Goal: Information Seeking & Learning: Learn about a topic

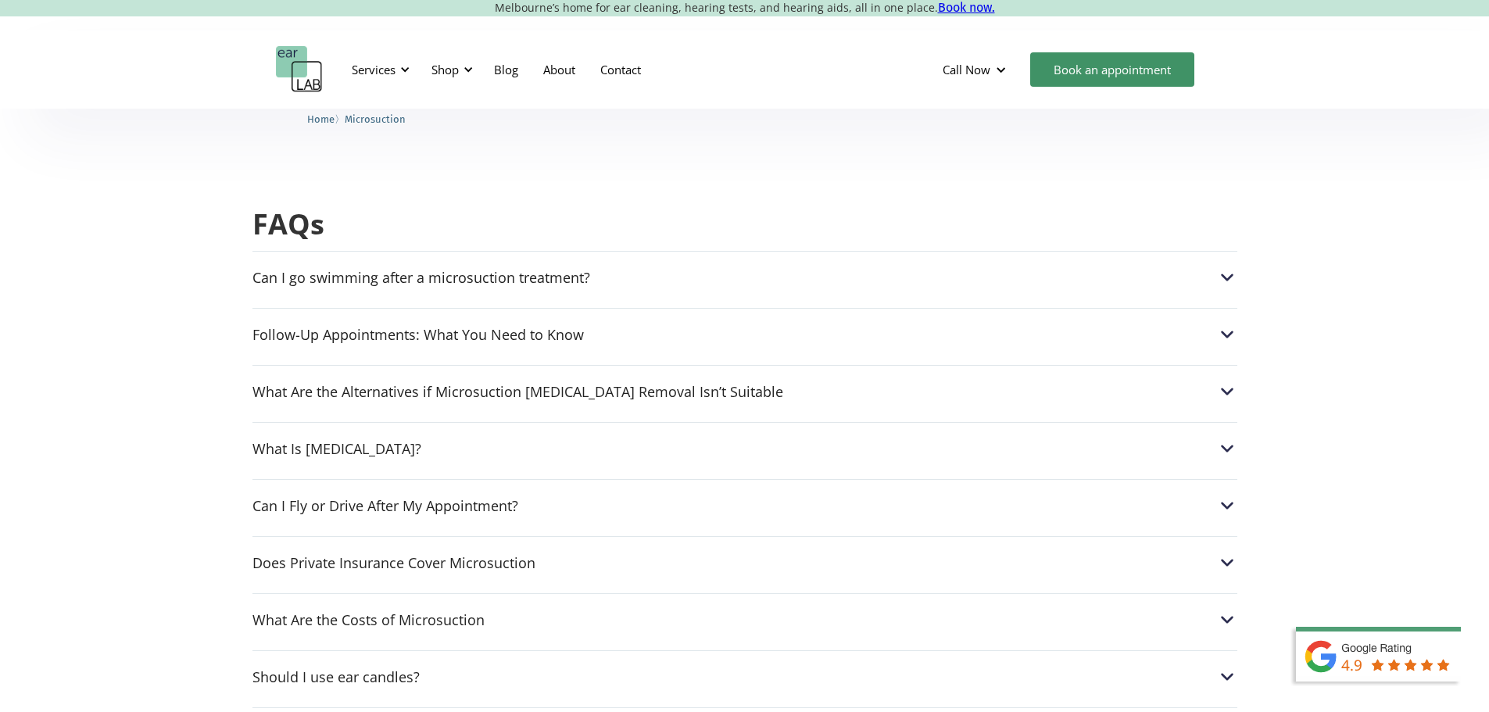
scroll to position [3751, 0]
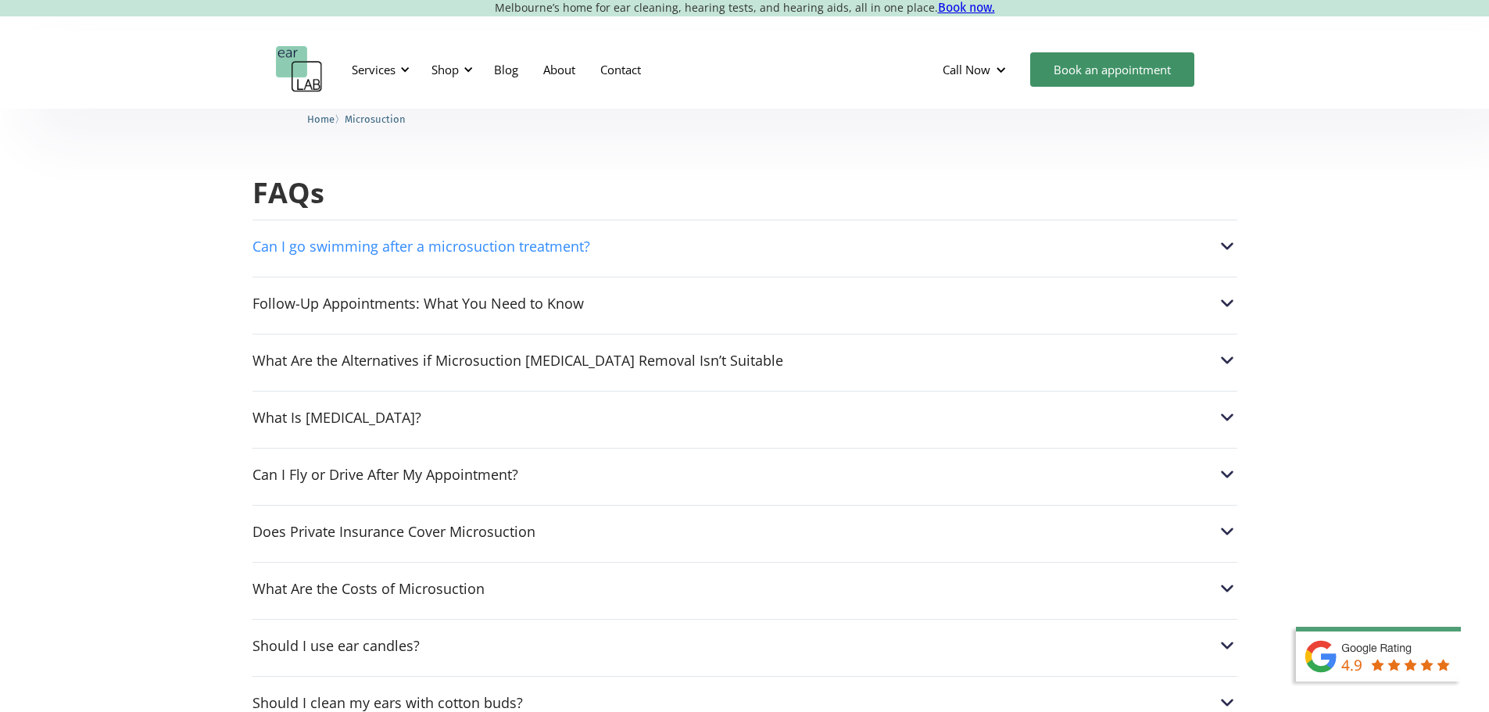
click at [477, 238] on div "Can I go swimming after a microsuction treatment?" at bounding box center [421, 246] width 338 height 16
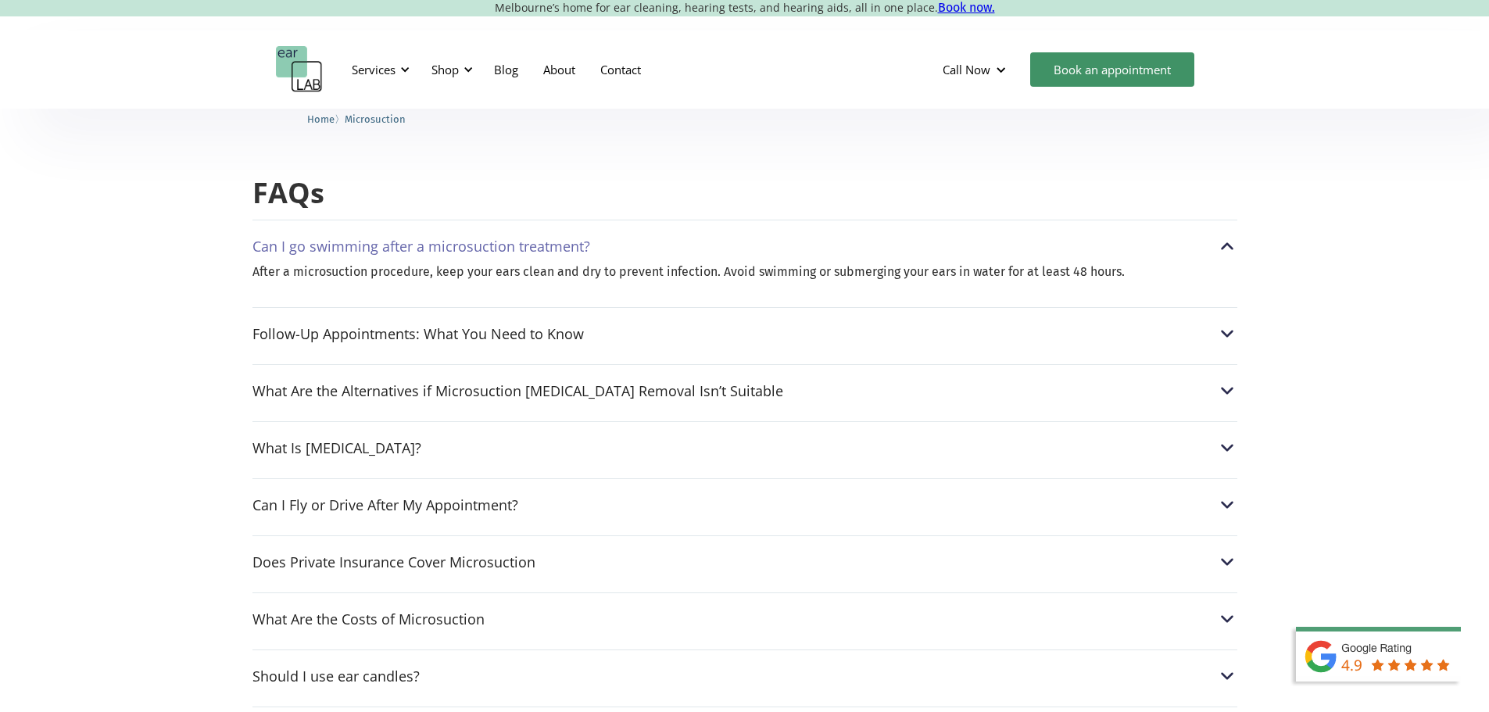
click at [349, 344] on div "Can I go swimming after a microsuction treatment? After a microsuction procedur…" at bounding box center [744, 657] width 985 height 874
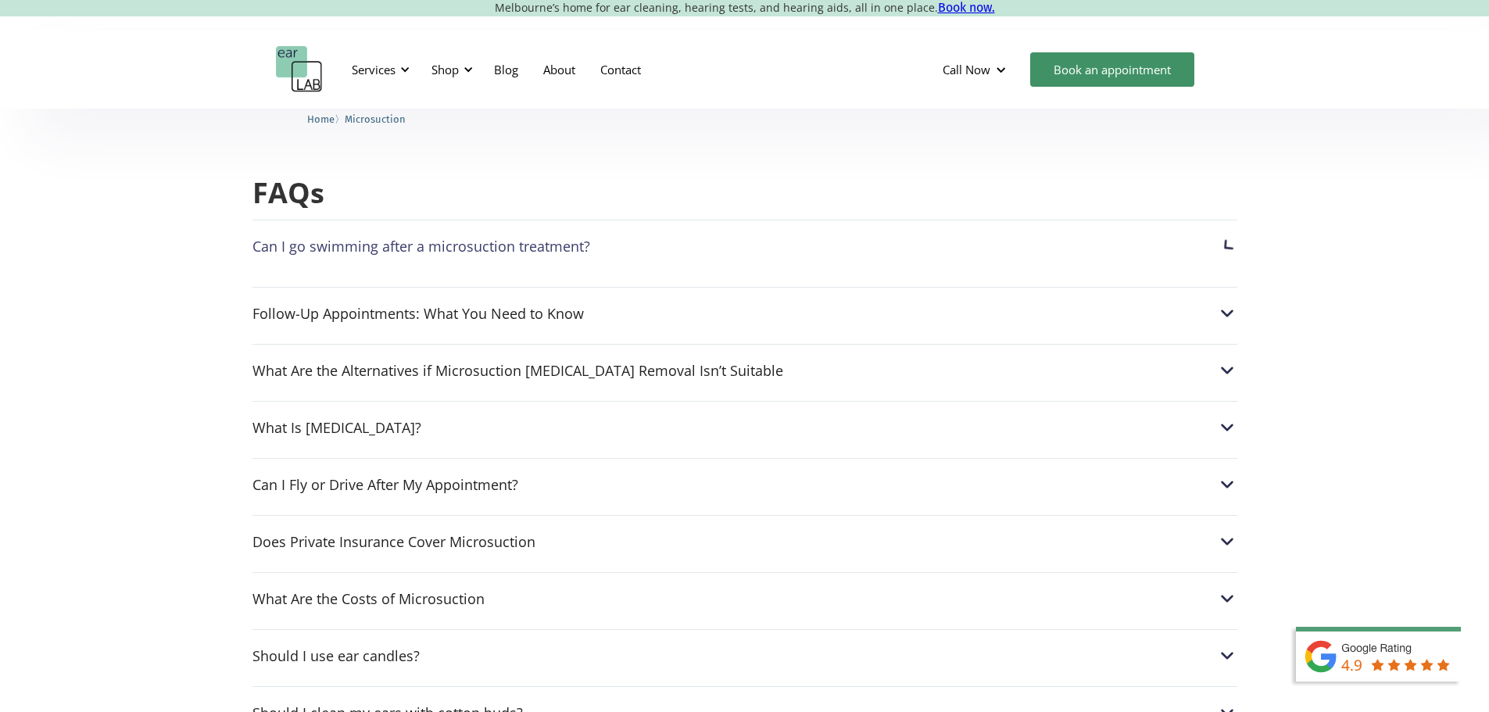
click at [350, 344] on div "What Are the Alternatives if Microsuction Earwax Removal Isn’t Suitable It's cr…" at bounding box center [744, 366] width 985 height 45
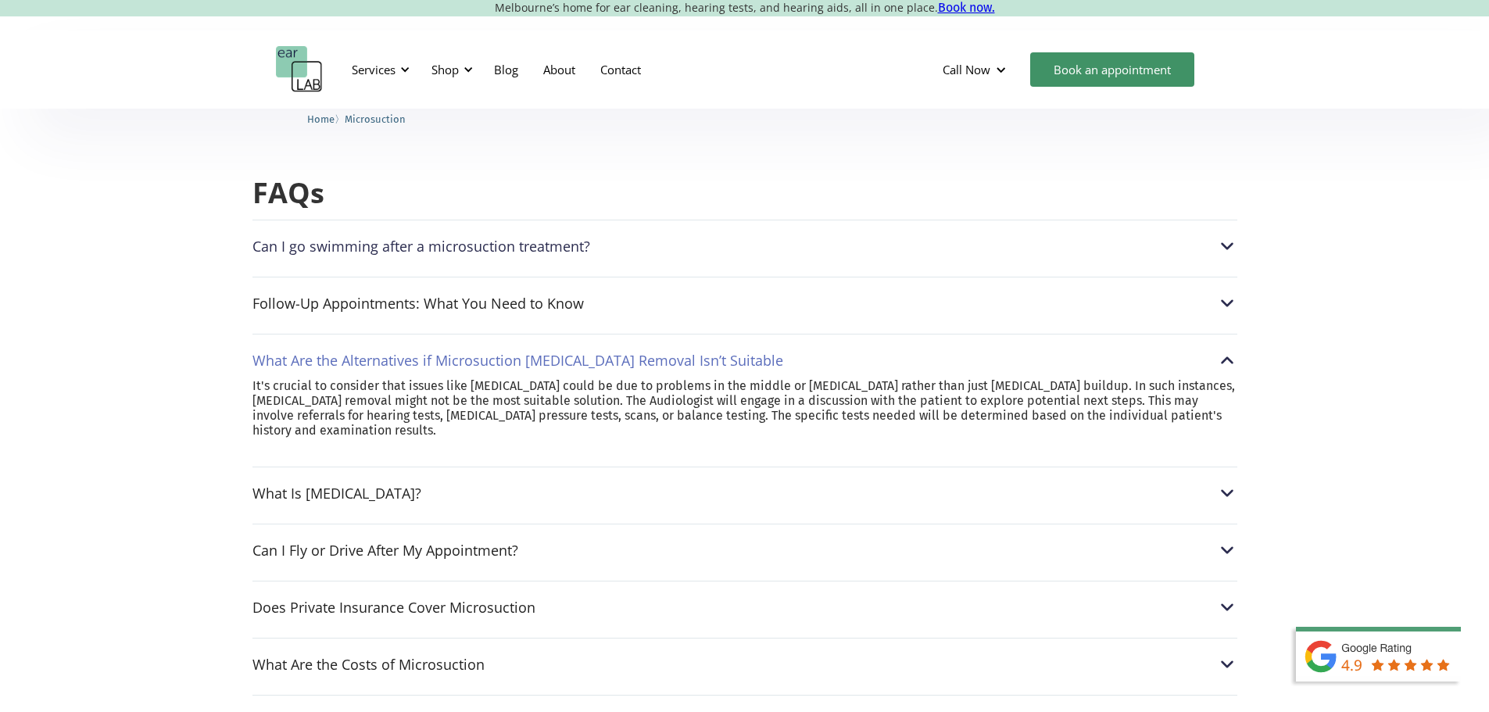
click at [356, 288] on div "Follow-Up Appointments: What You Need to Know If your Audiologist recommends a …" at bounding box center [744, 299] width 985 height 45
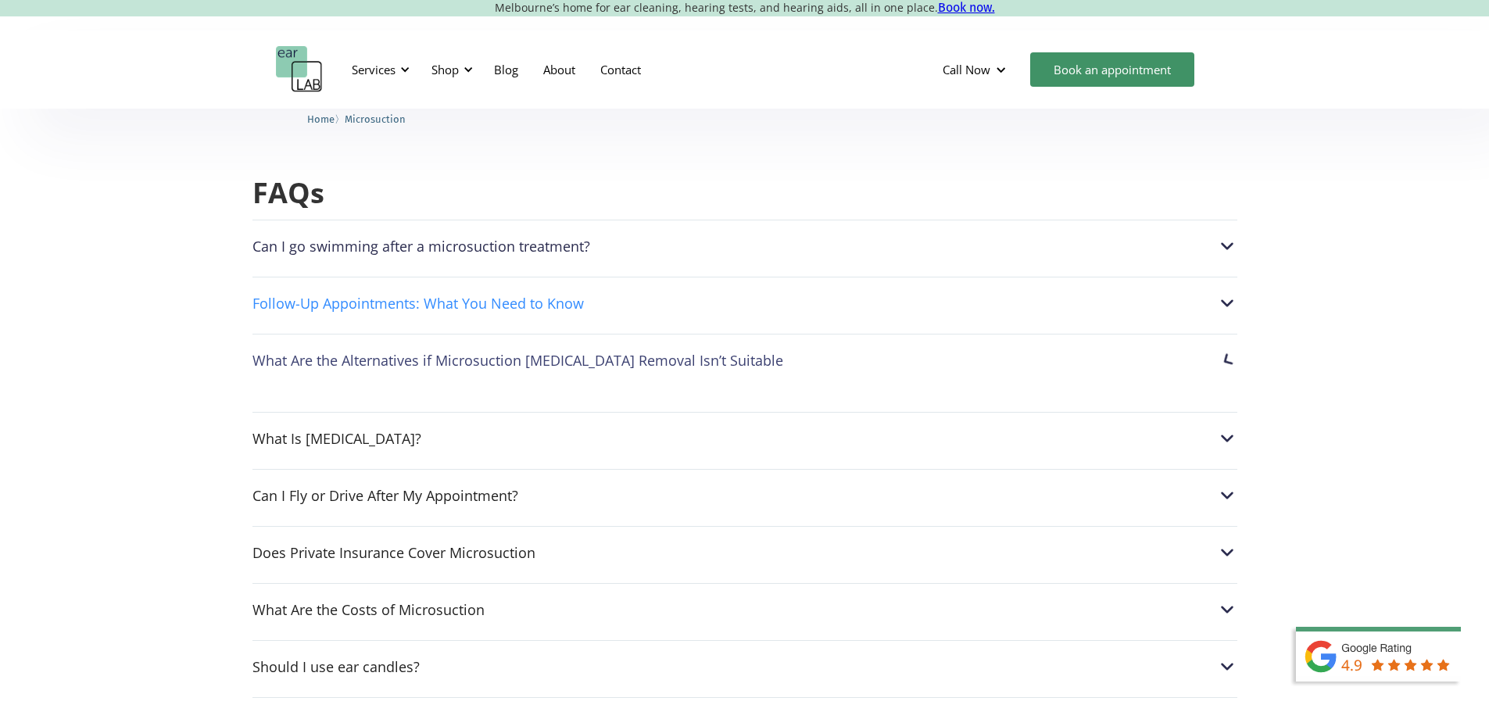
click at [365, 295] on div "Follow-Up Appointments: What You Need to Know" at bounding box center [417, 303] width 331 height 16
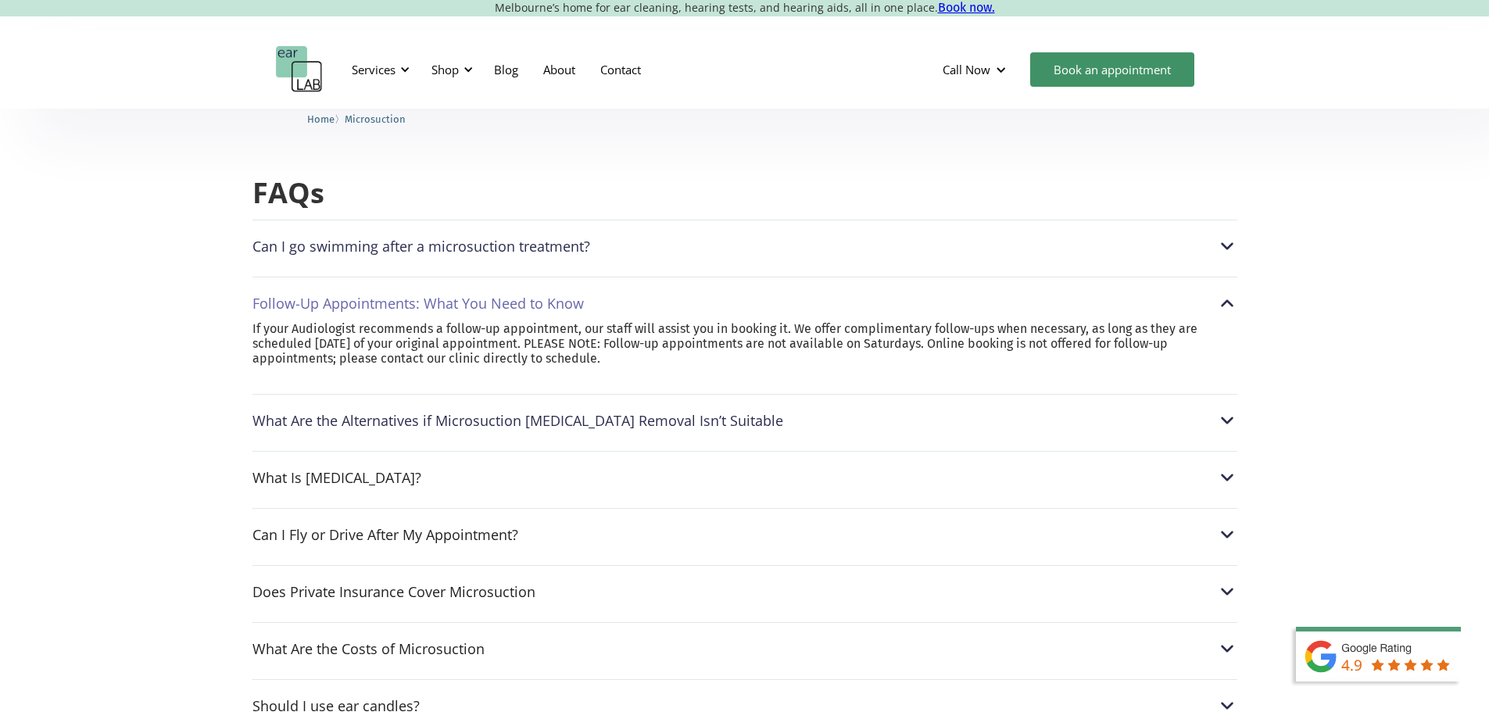
click at [327, 522] on div "Can I Fly or Drive After My Appointment? Yes, microsuction does not touch the i…" at bounding box center [744, 530] width 985 height 45
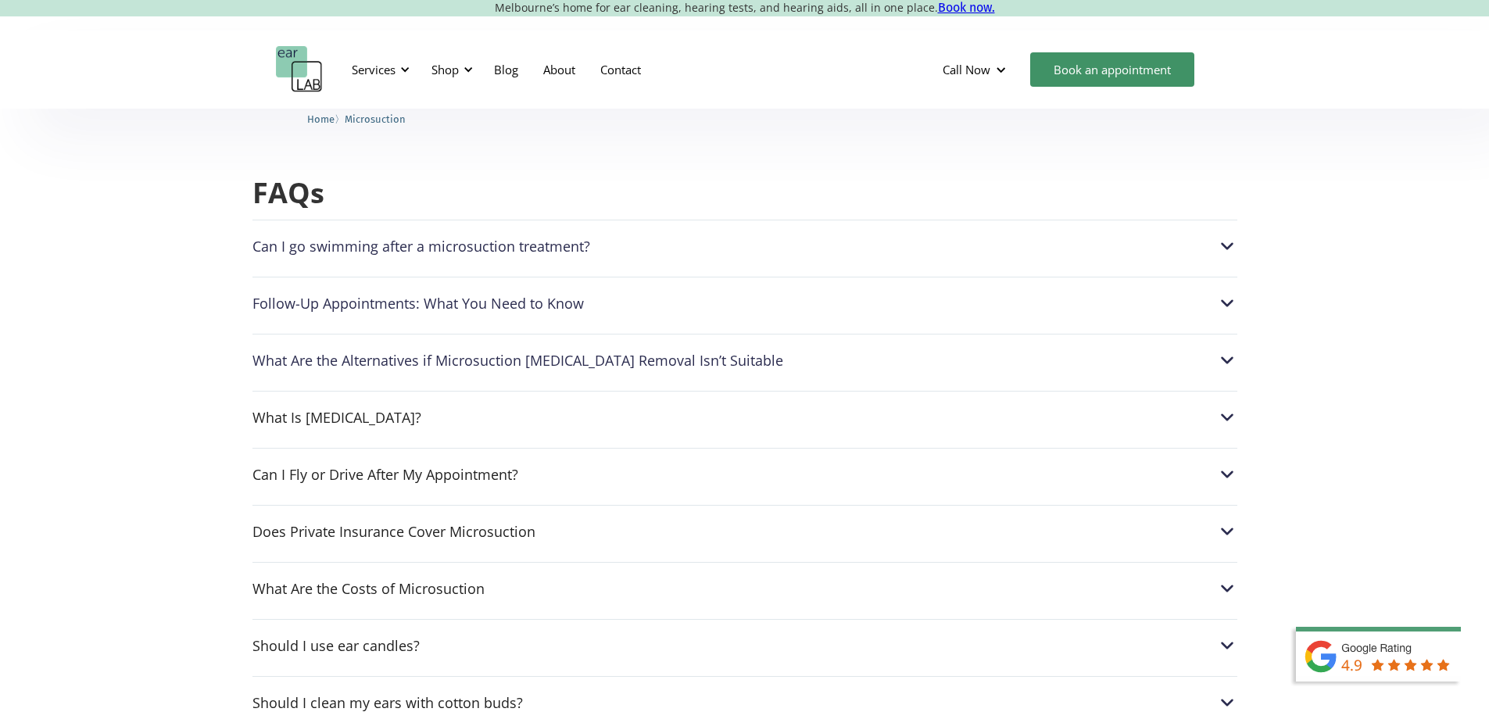
click at [286, 463] on div "Can I go swimming after a microsuction treatment? After a microsuction procedur…" at bounding box center [744, 641] width 985 height 843
click at [286, 464] on div "Can I Fly or Drive After My Appointment?" at bounding box center [744, 474] width 985 height 20
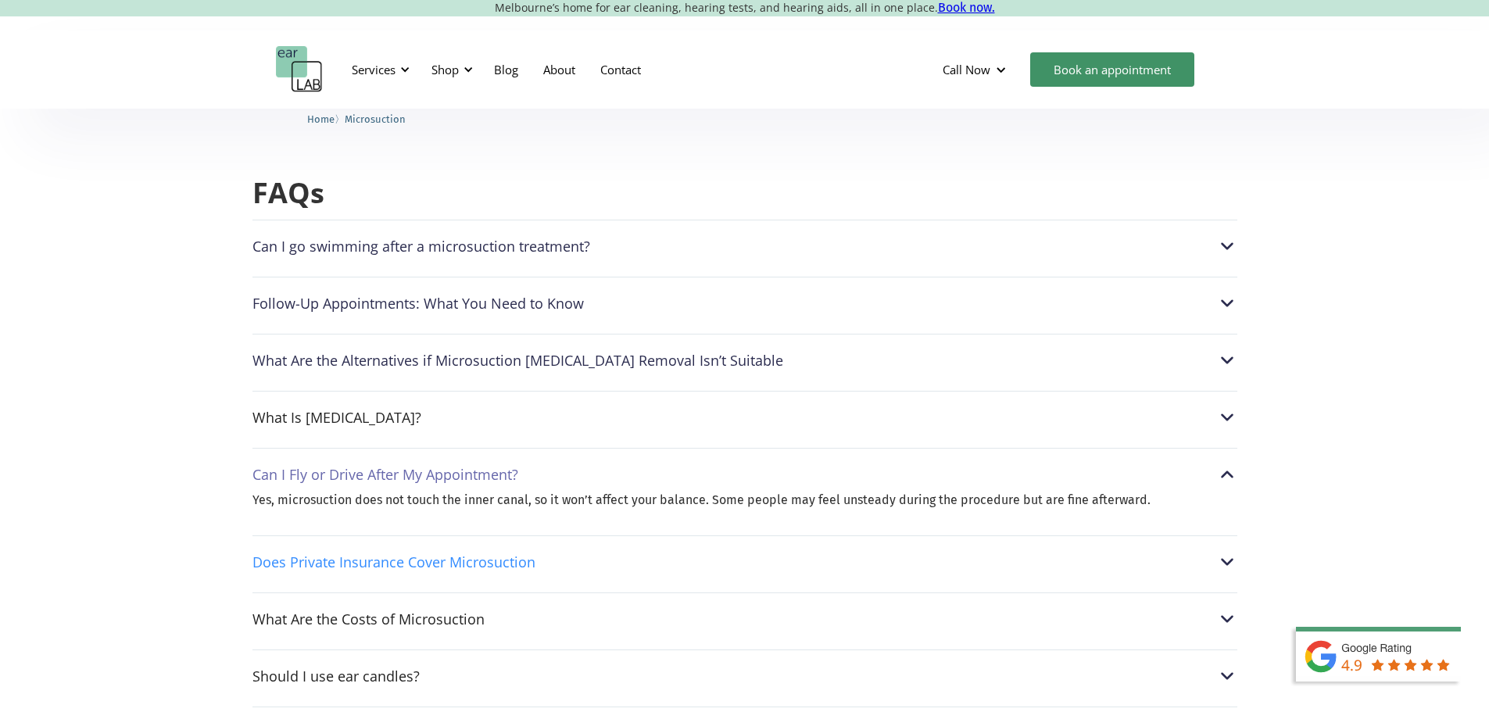
click at [296, 554] on div "Does Private Insurance Cover Microsuction" at bounding box center [393, 562] width 283 height 16
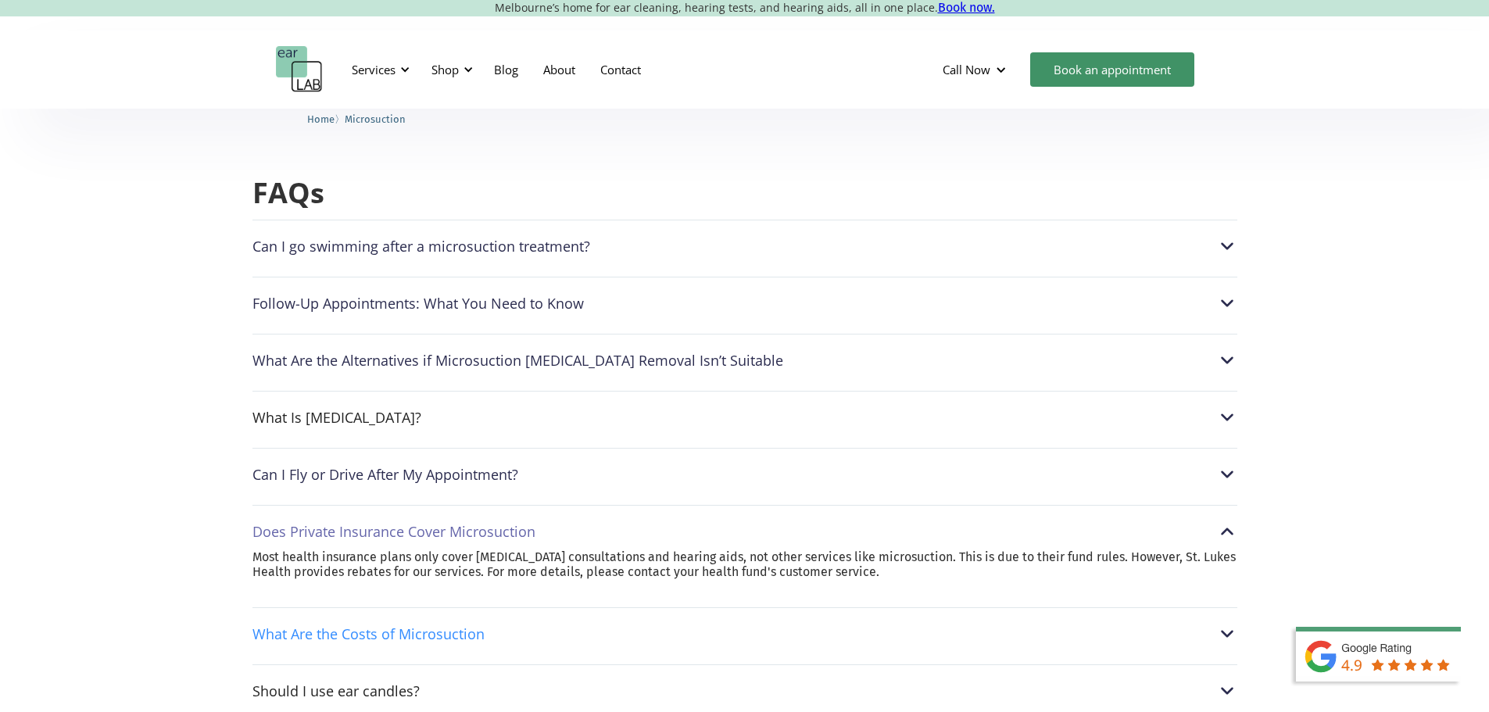
click at [283, 626] on div "What Are the Costs of Microsuction" at bounding box center [368, 634] width 232 height 16
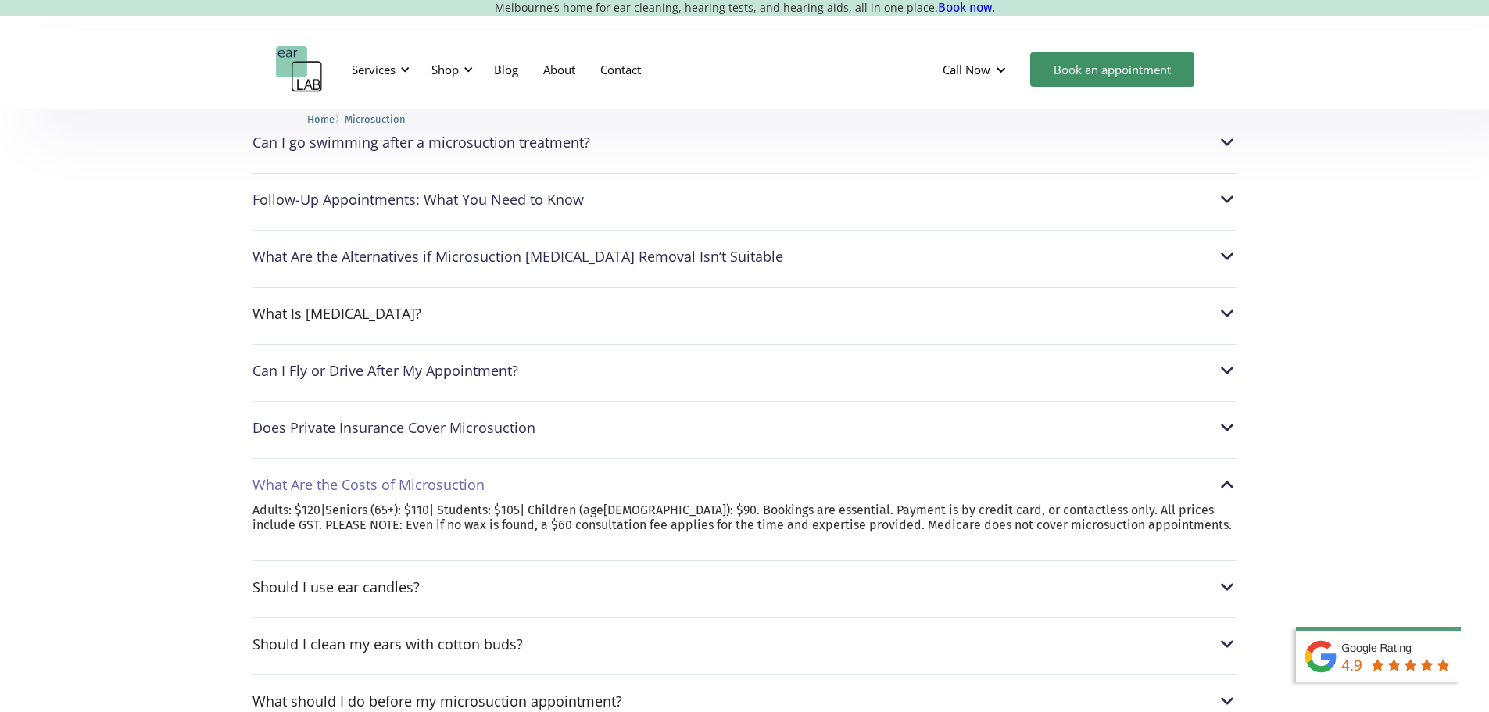
scroll to position [3985, 0]
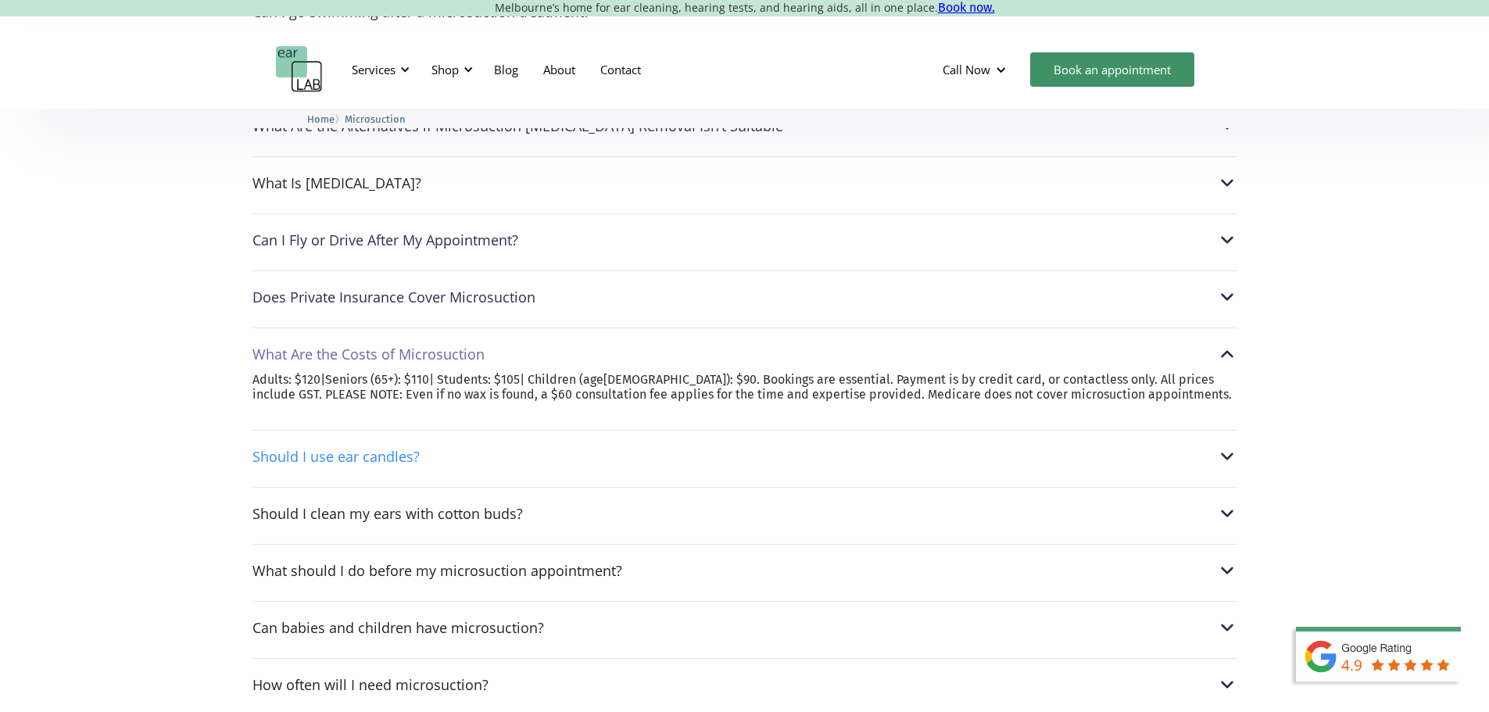
click at [370, 453] on div "Should I use ear candles?" at bounding box center [335, 457] width 167 height 16
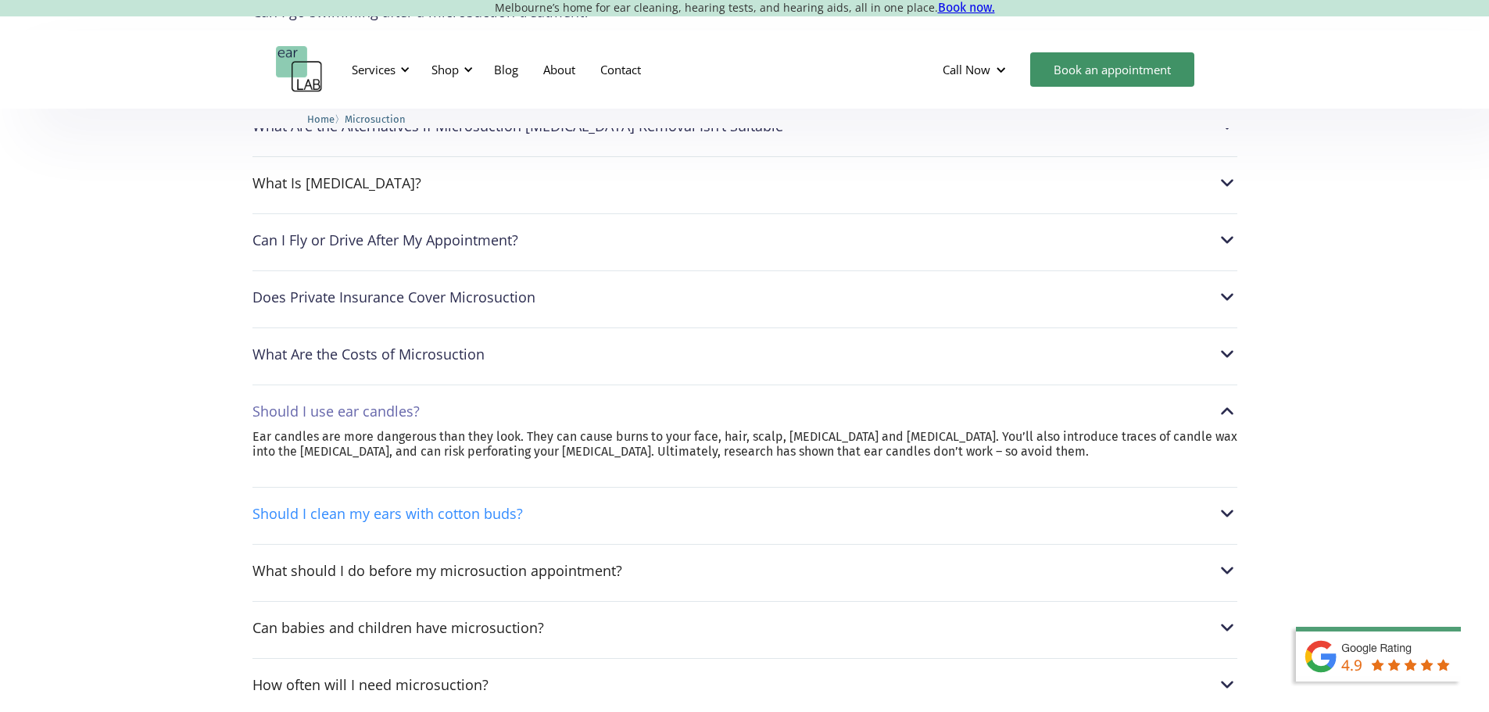
click at [270, 503] on div "Should I clean my ears with cotton buds?" at bounding box center [744, 513] width 985 height 20
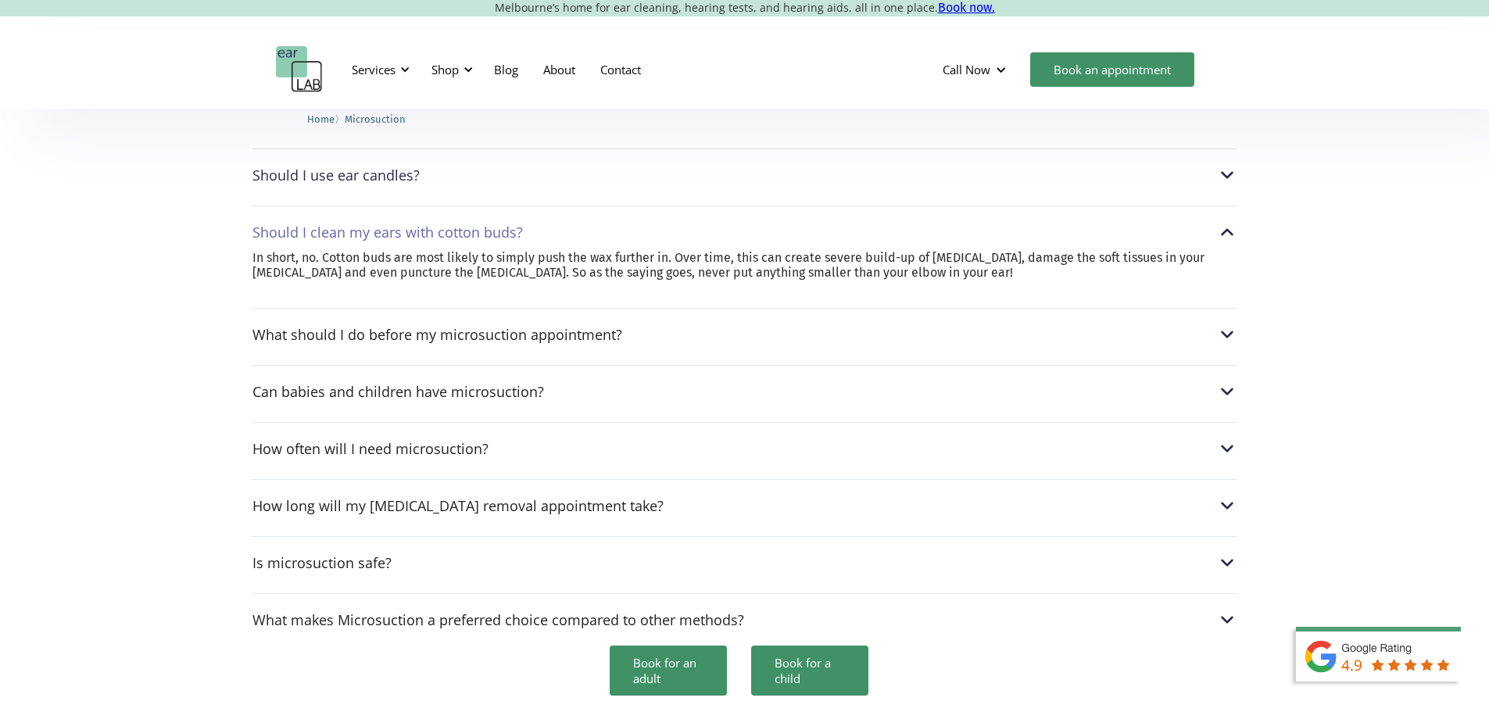
scroll to position [4141, 0]
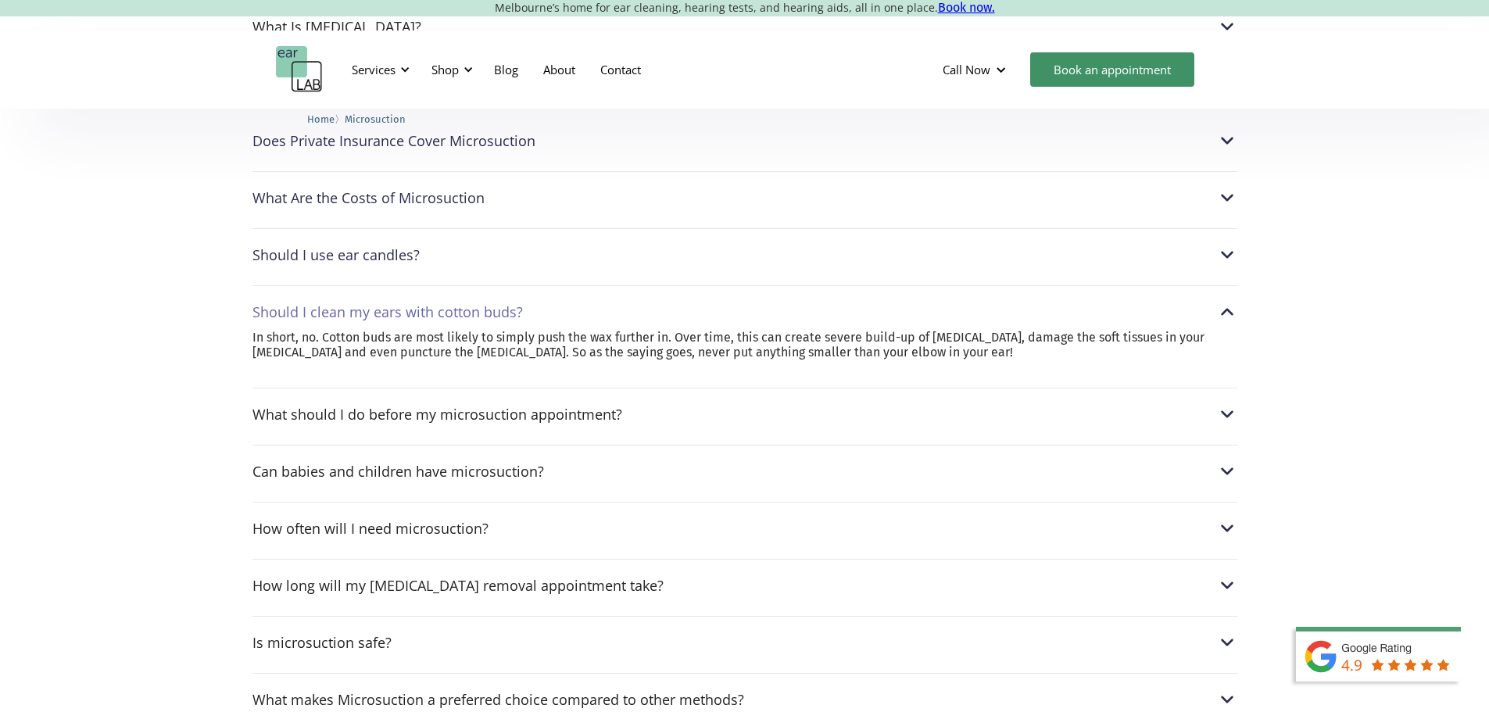
click at [354, 398] on div "What should I do before my microsuction appointment? We advice not to use any o…" at bounding box center [744, 410] width 985 height 45
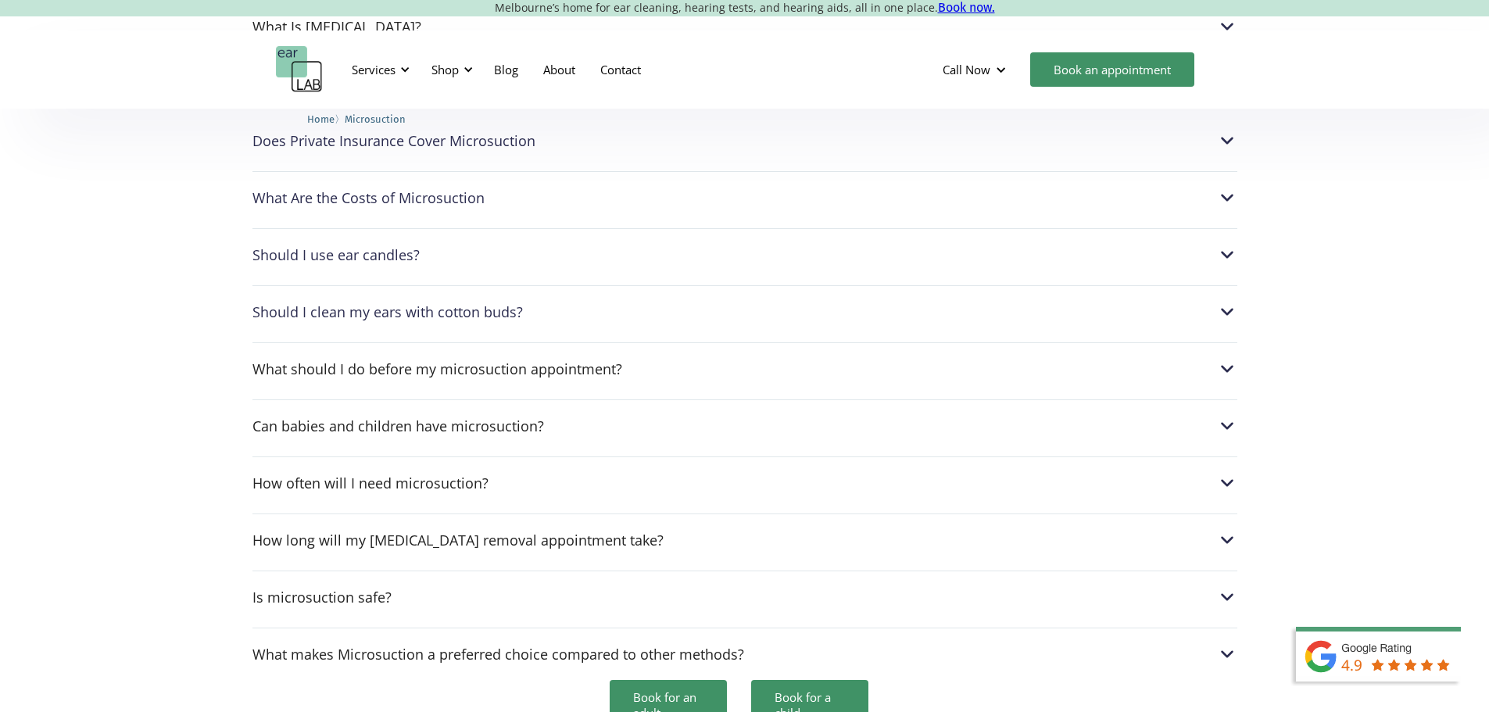
click at [354, 359] on div "Can I go swimming after a microsuction treatment? After a microsuction procedur…" at bounding box center [744, 250] width 985 height 843
click at [359, 361] on div "What should I do before my microsuction appointment?" at bounding box center [437, 369] width 370 height 16
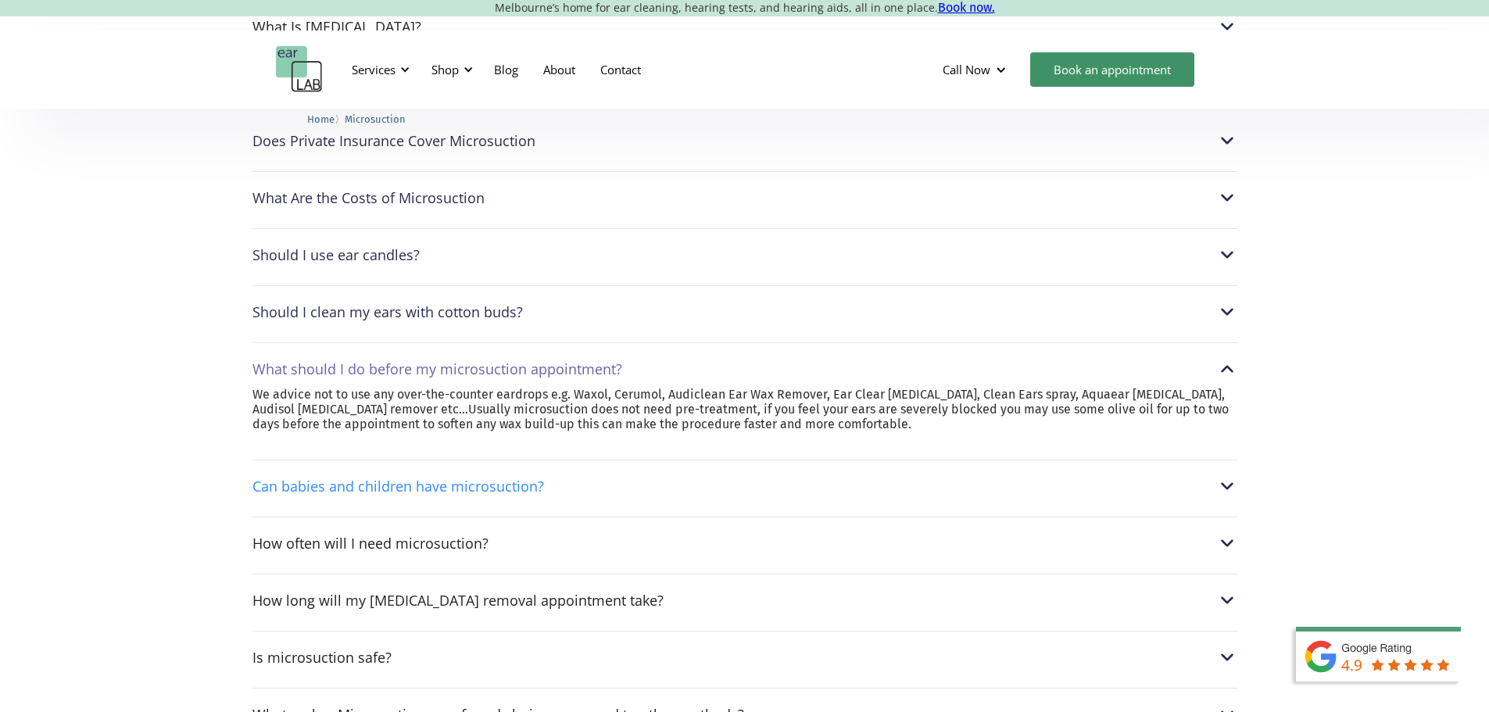
click at [330, 478] on div "Can babies and children have microsuction?" at bounding box center [397, 486] width 291 height 16
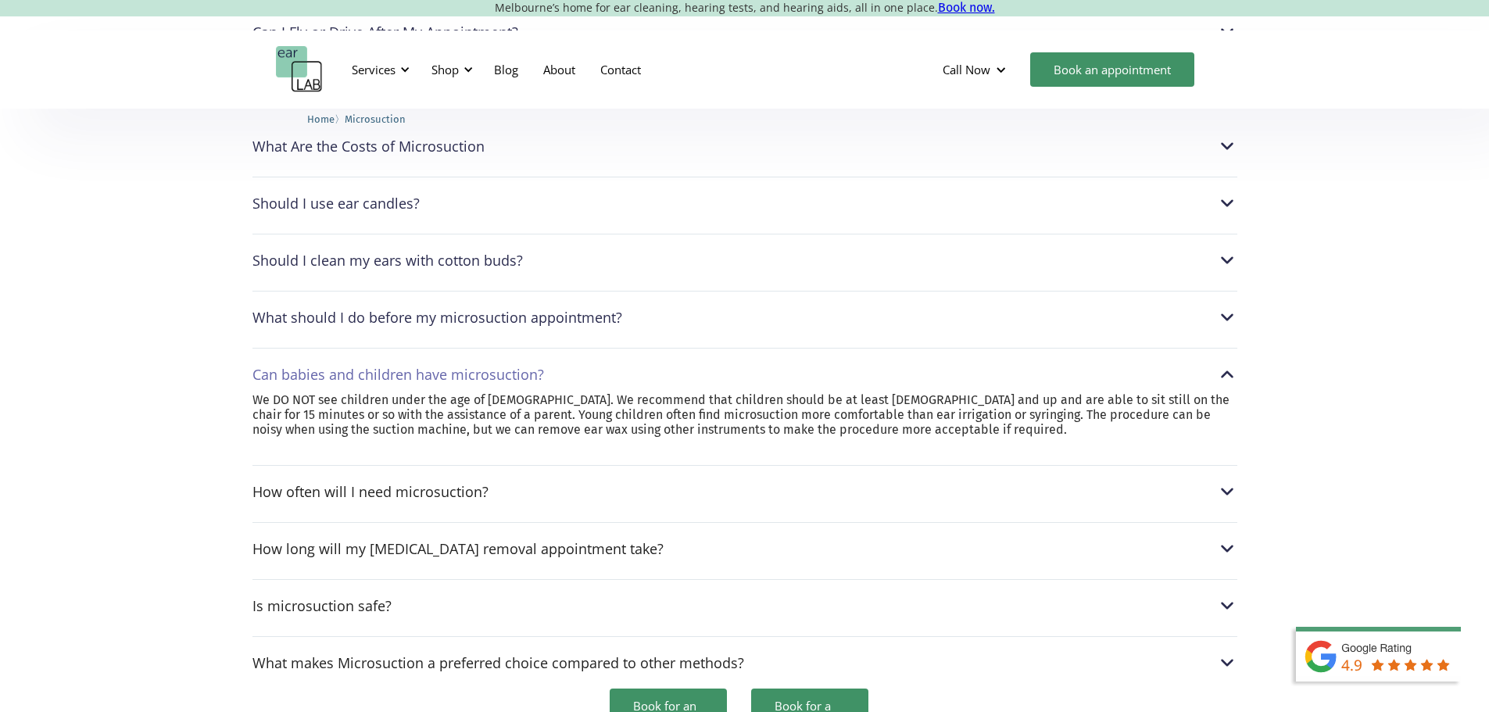
scroll to position [4219, 0]
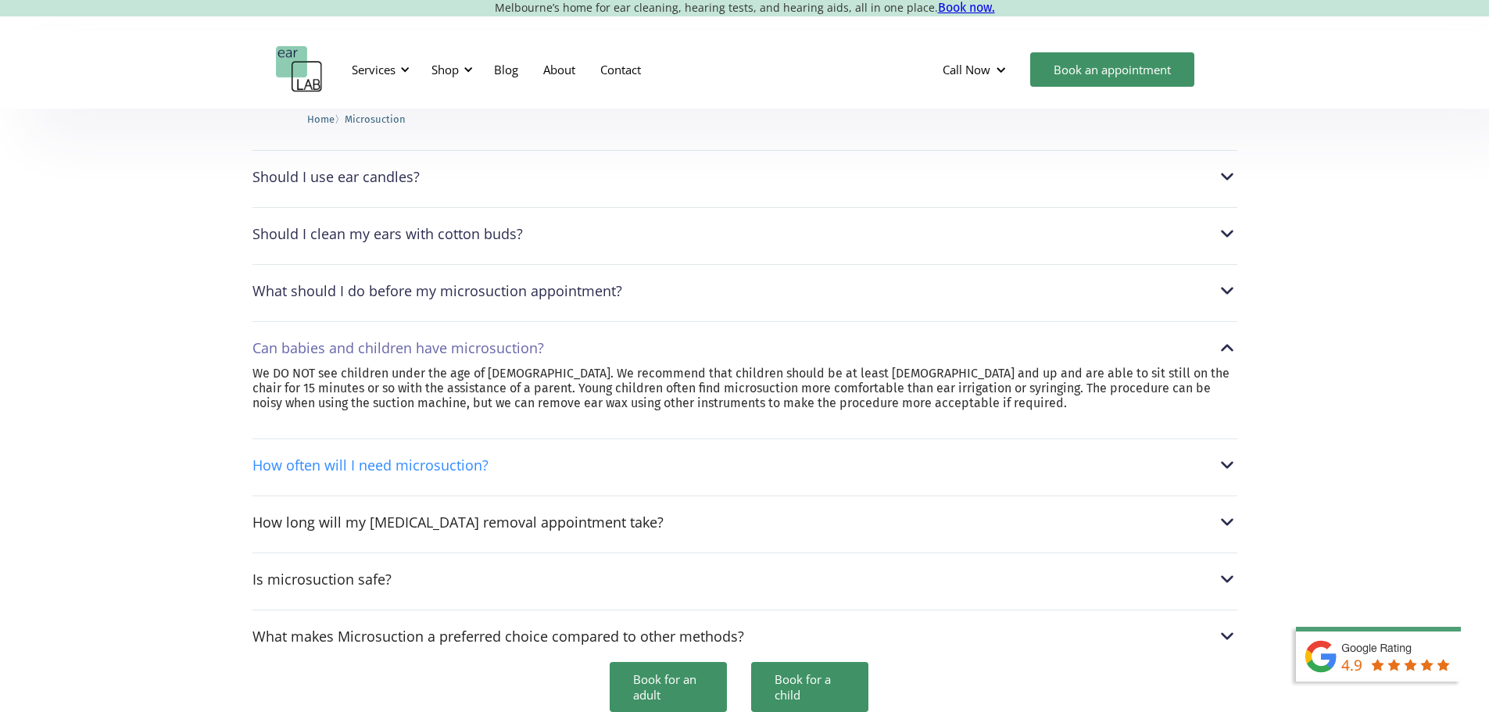
click at [409, 464] on div "How often will I need microsuction?" at bounding box center [370, 465] width 236 height 16
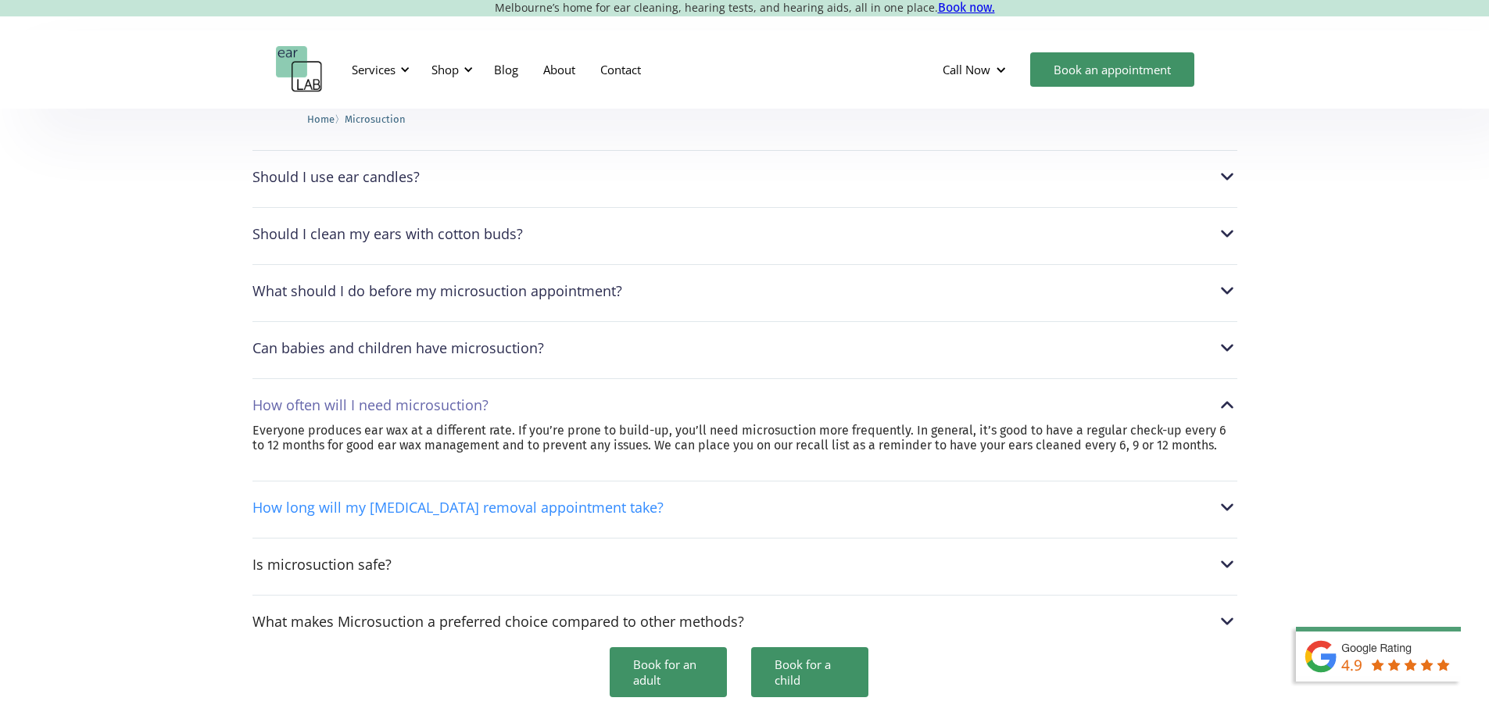
click at [410, 499] on div "How long will my earwax removal appointment take?" at bounding box center [457, 507] width 411 height 16
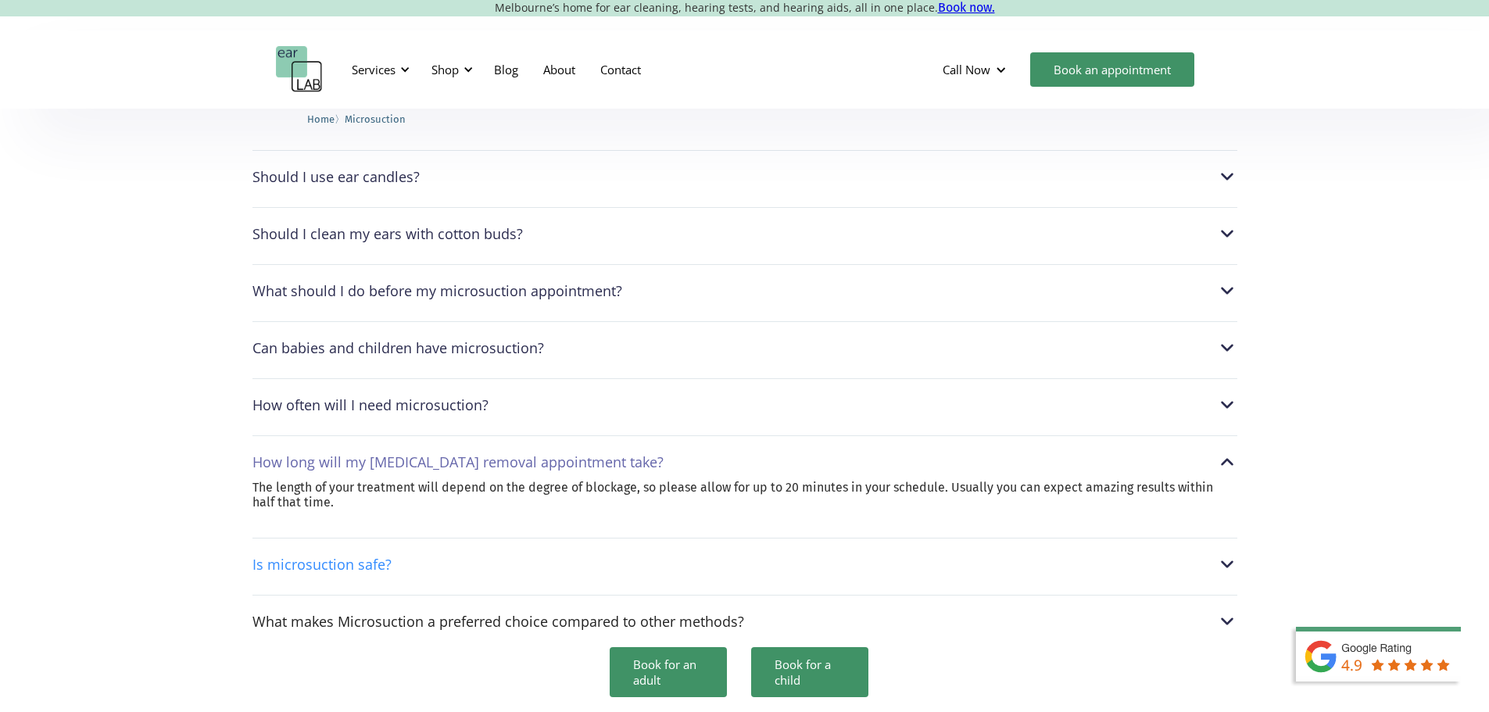
click at [408, 554] on div "Is microsuction safe?" at bounding box center [744, 564] width 985 height 20
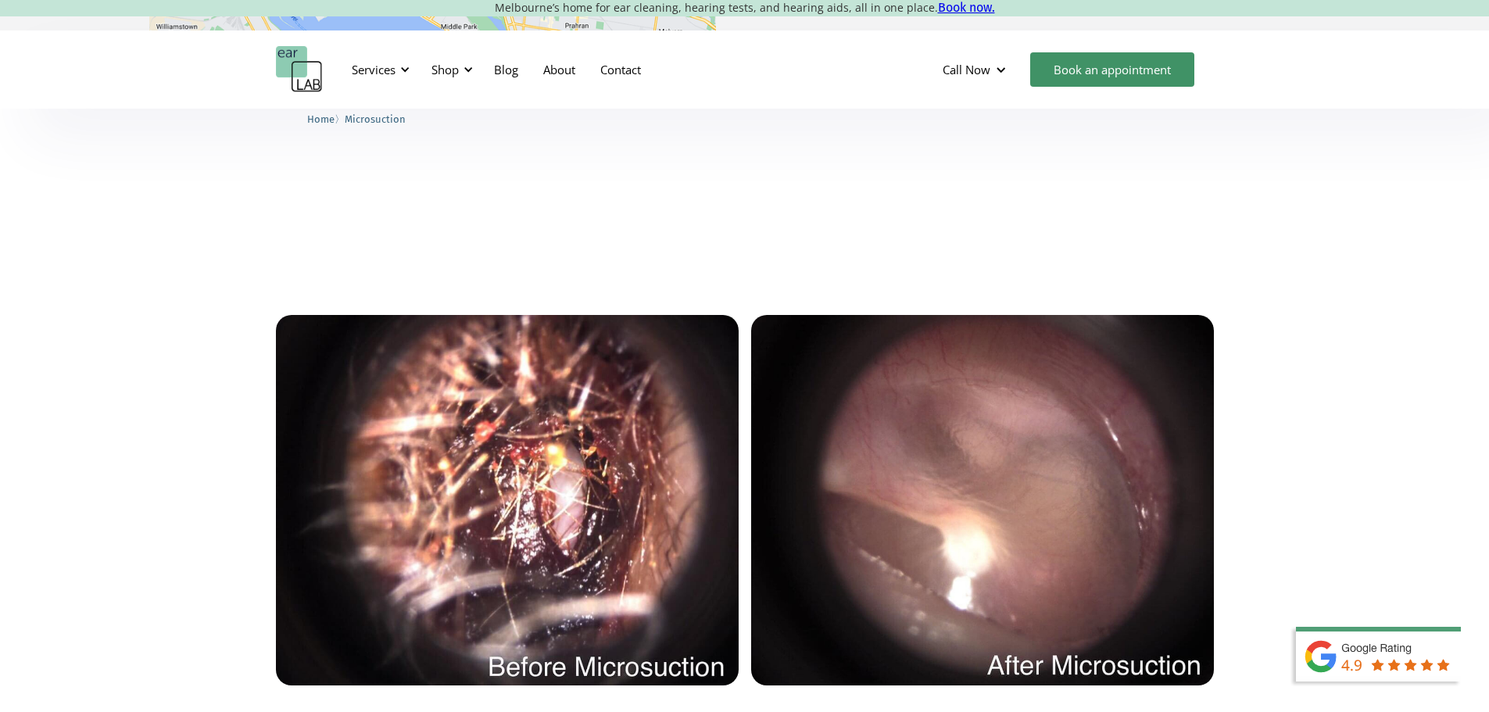
scroll to position [3047, 0]
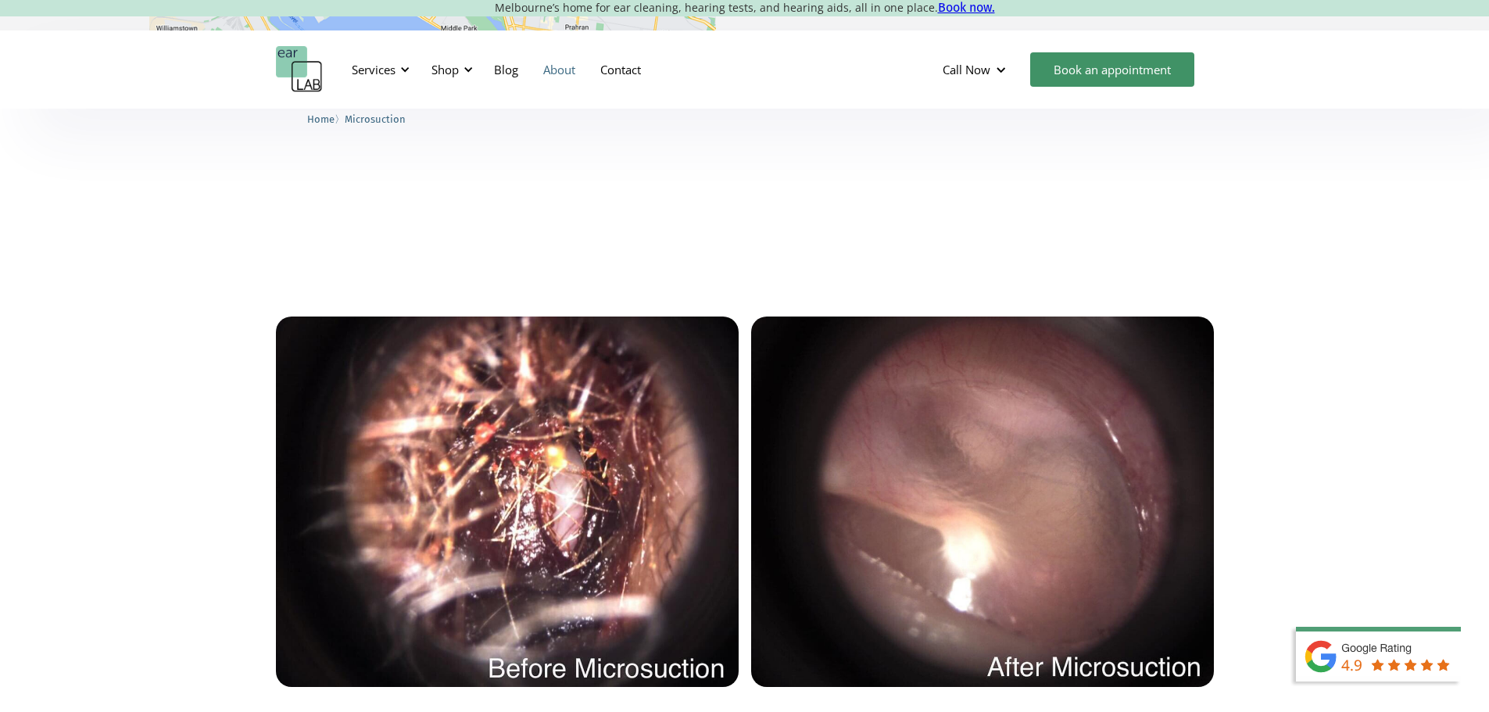
click at [570, 72] on link "About" at bounding box center [559, 69] width 57 height 45
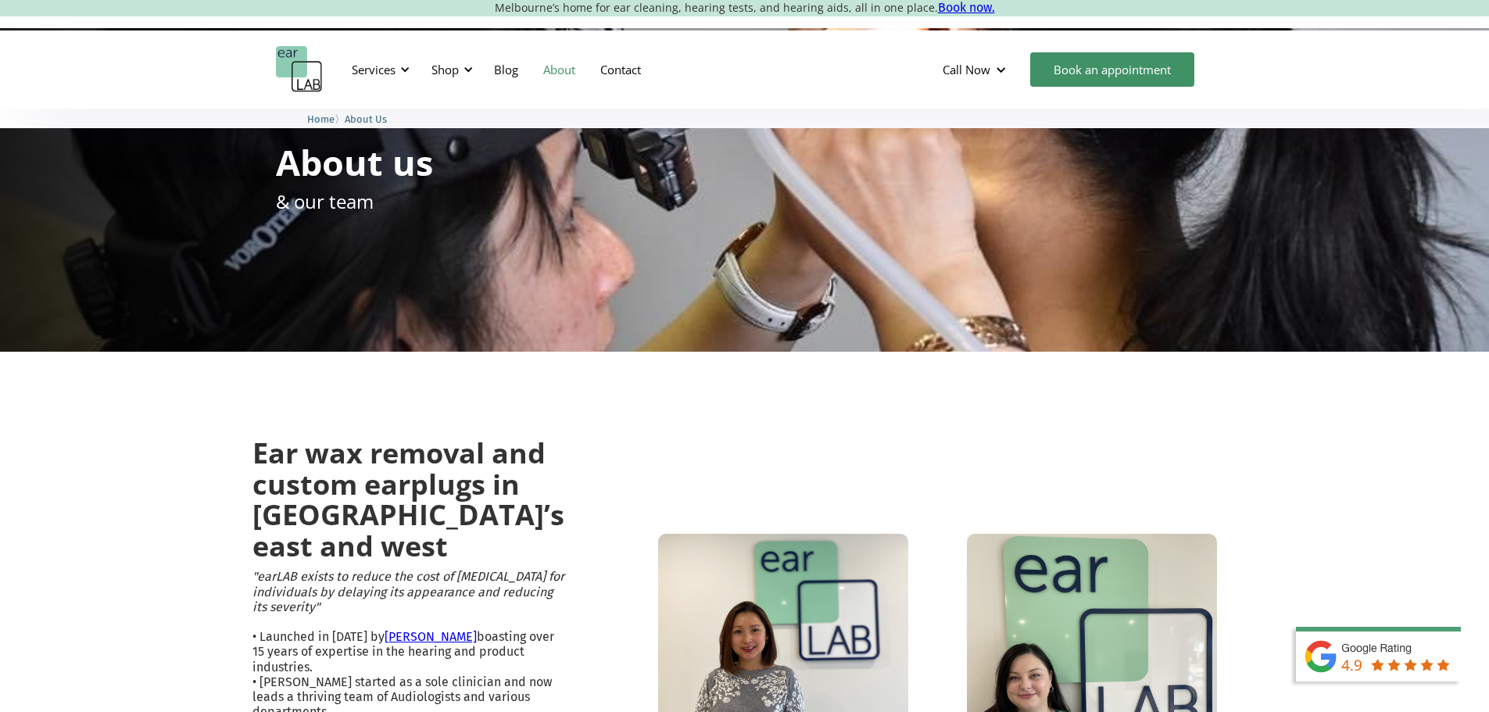
scroll to position [78, 0]
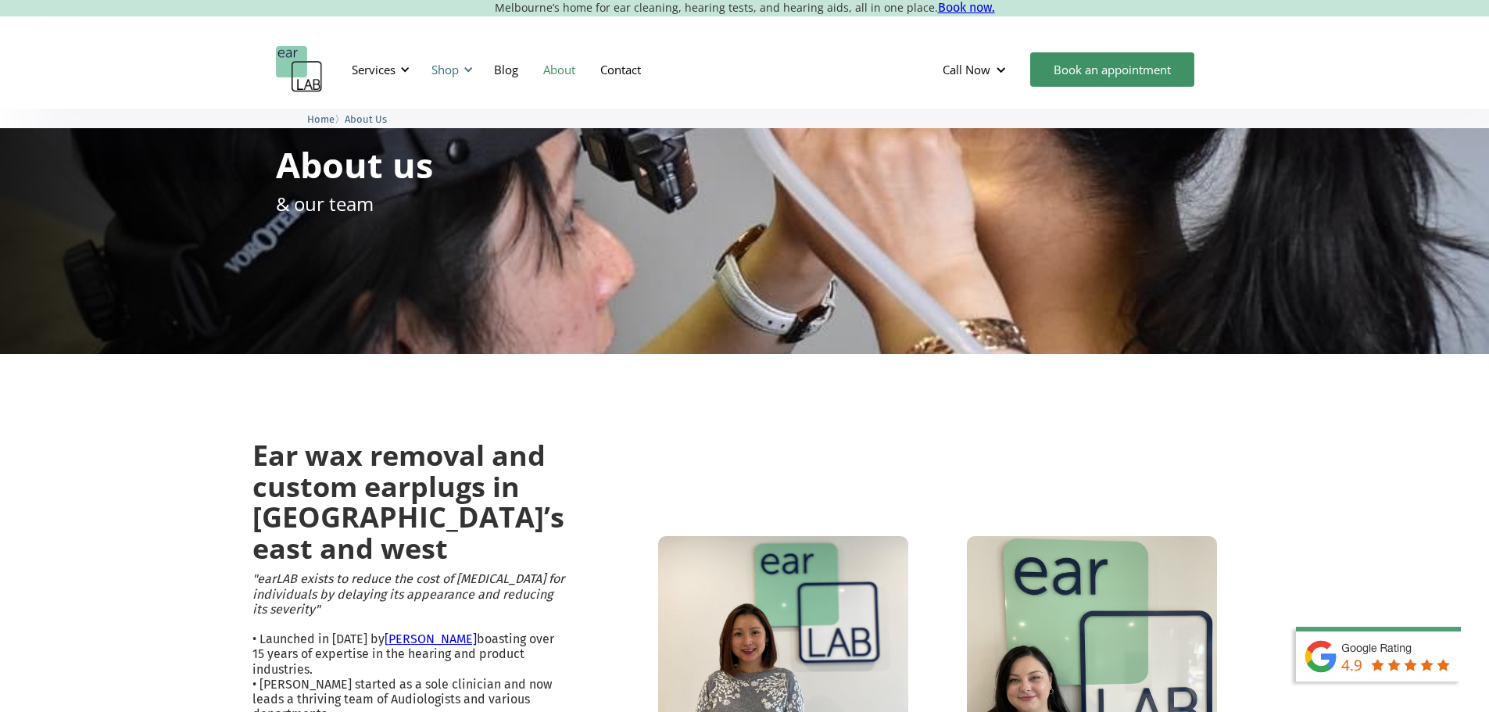
click at [470, 69] on div at bounding box center [468, 69] width 11 height 11
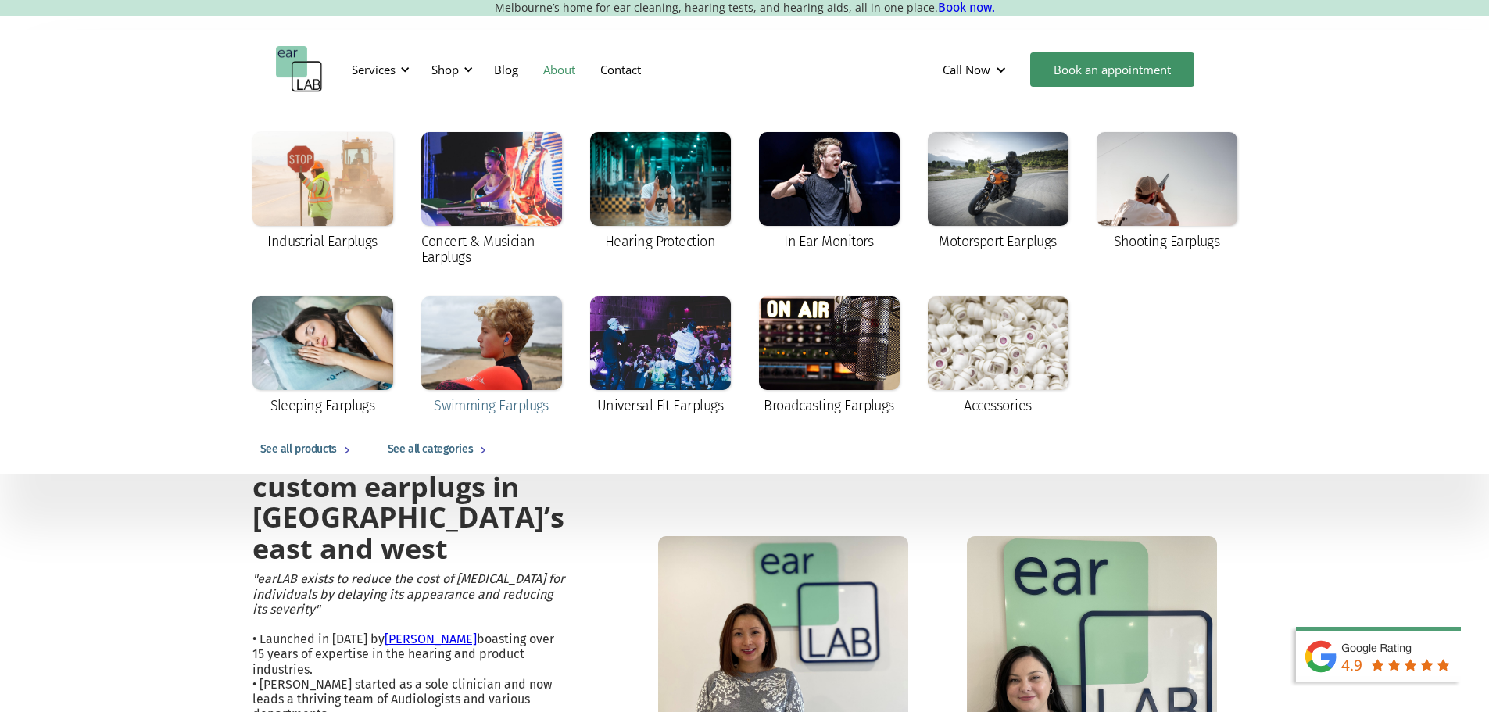
click at [475, 406] on div "Swimming Earplugs" at bounding box center [491, 406] width 115 height 16
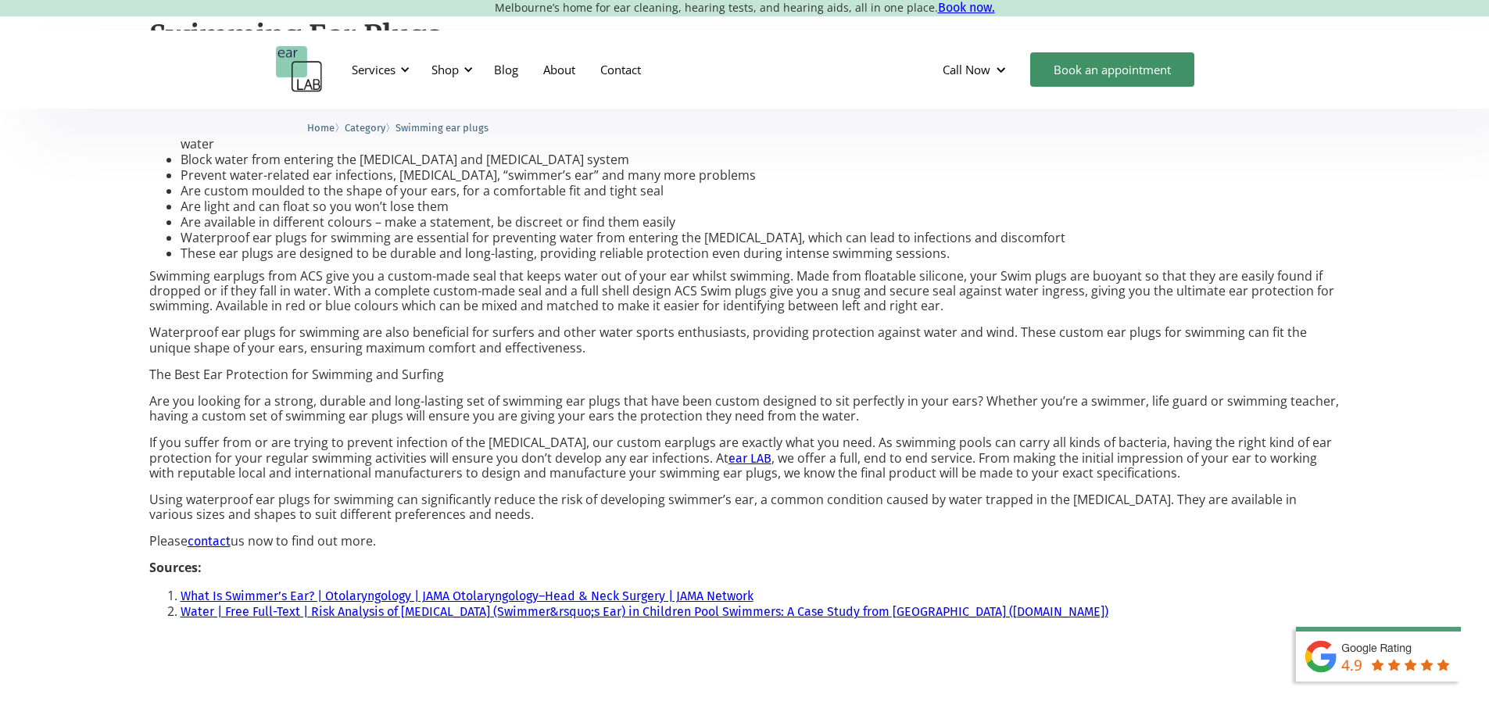
scroll to position [967, 0]
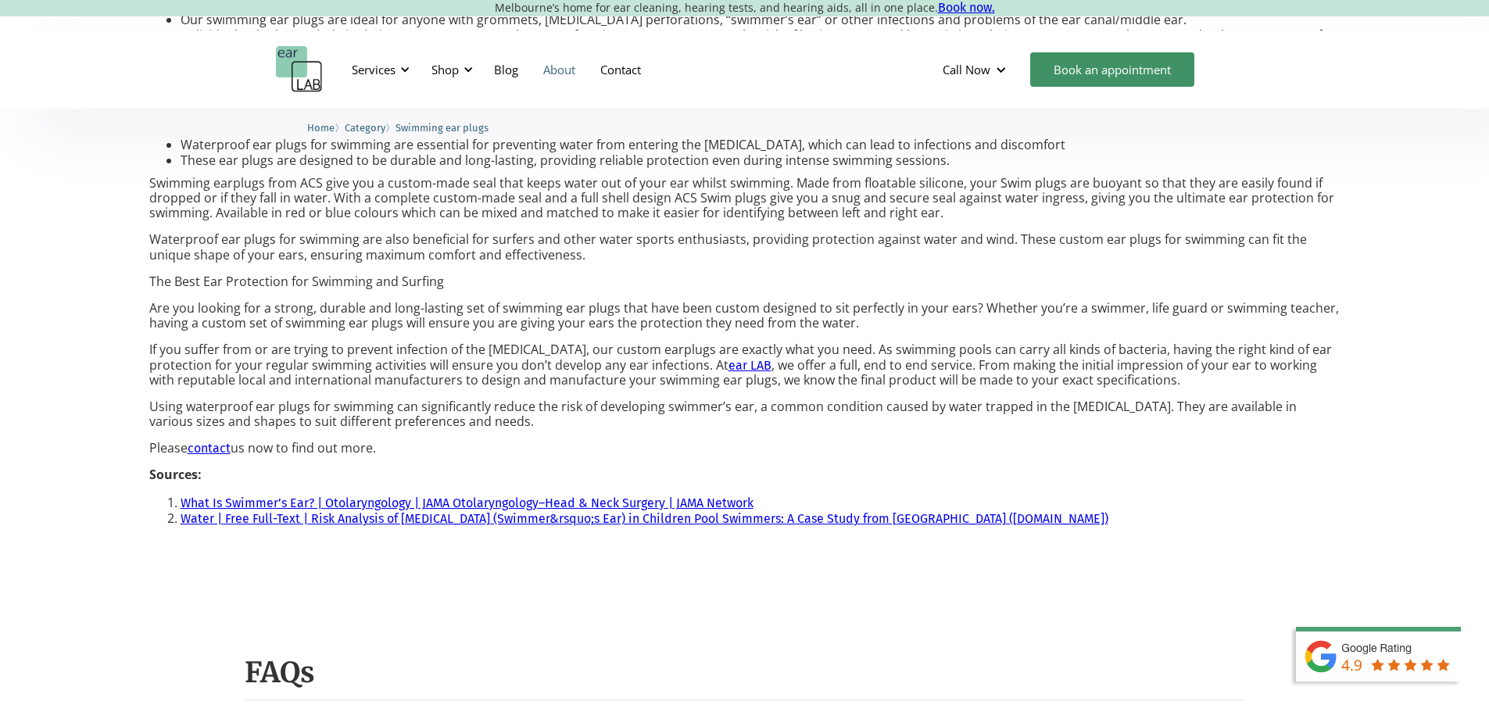
click at [574, 70] on link "About" at bounding box center [559, 69] width 57 height 45
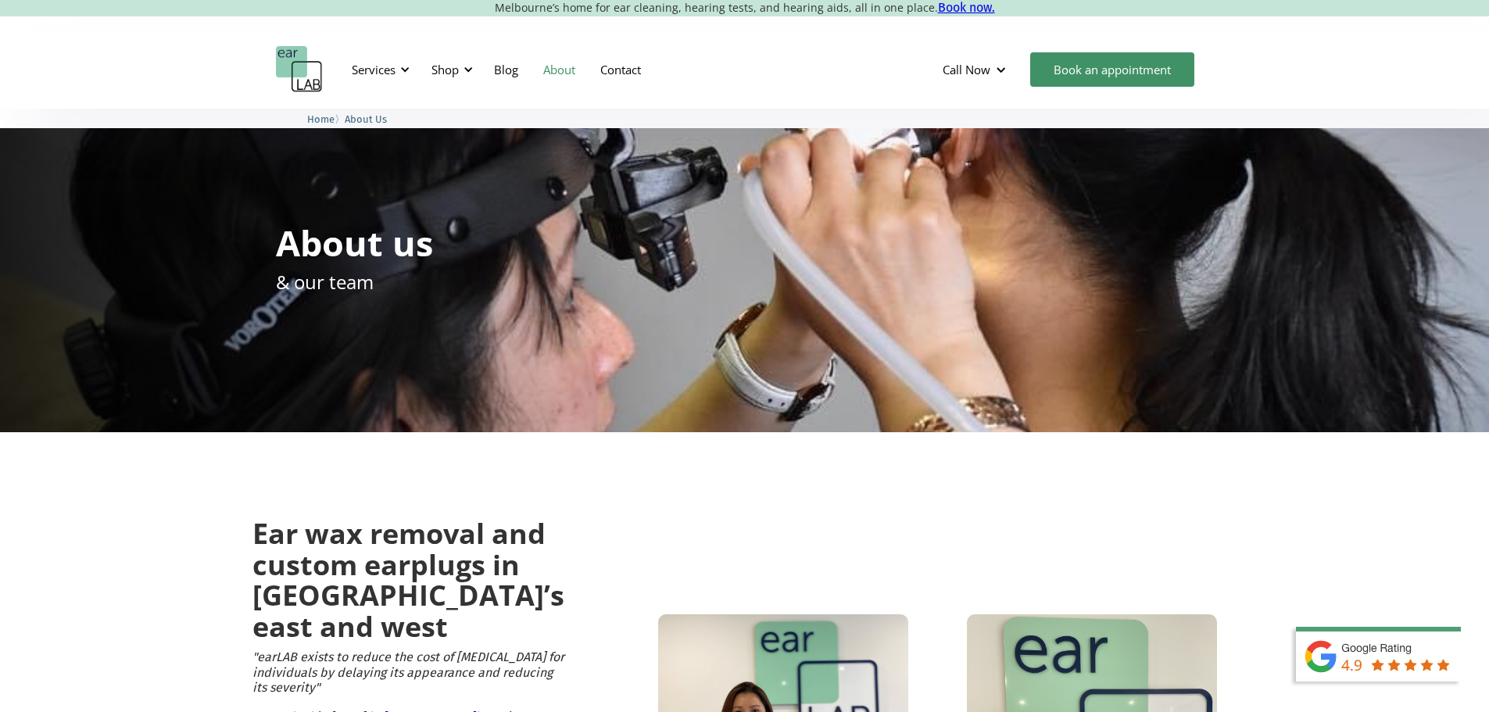
click at [619, 72] on link "Contact" at bounding box center [621, 69] width 66 height 45
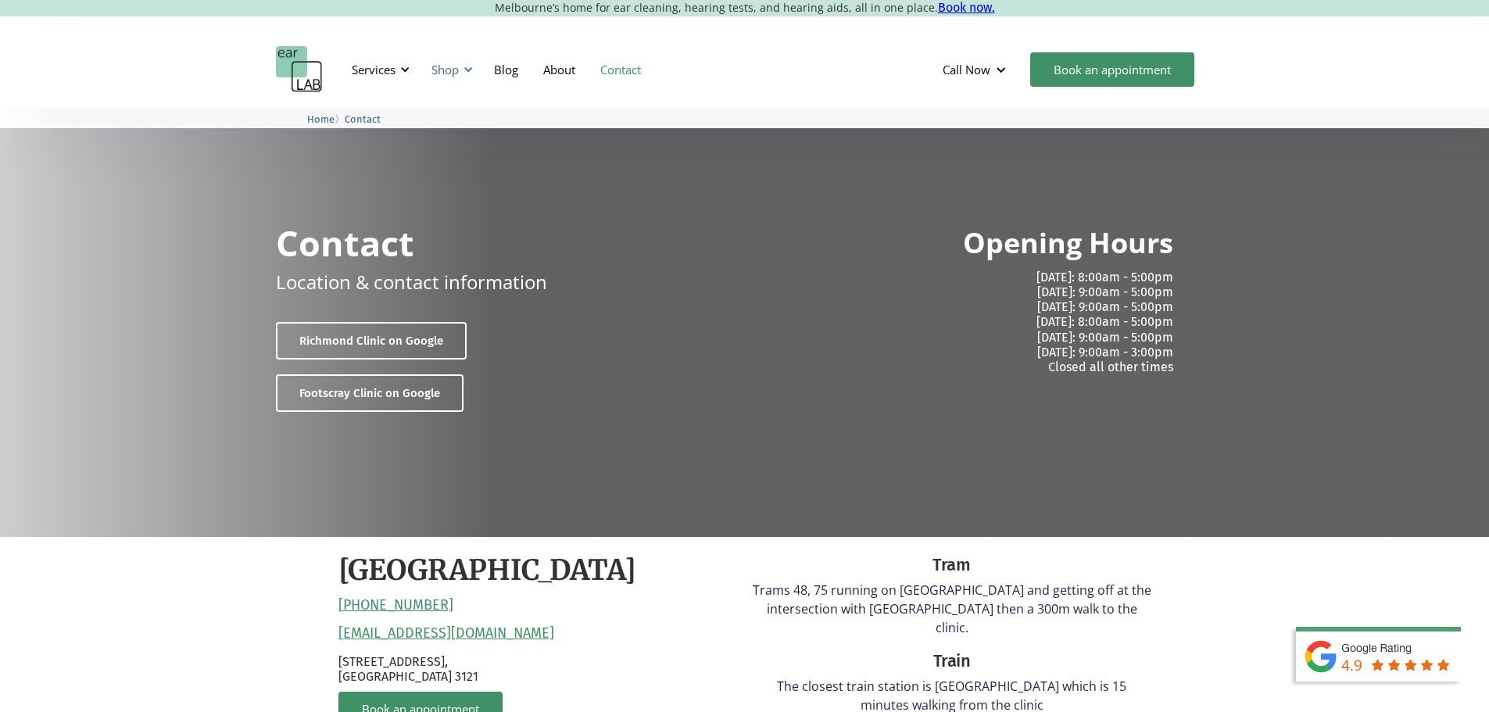
click at [472, 75] on div "Shop" at bounding box center [449, 69] width 55 height 47
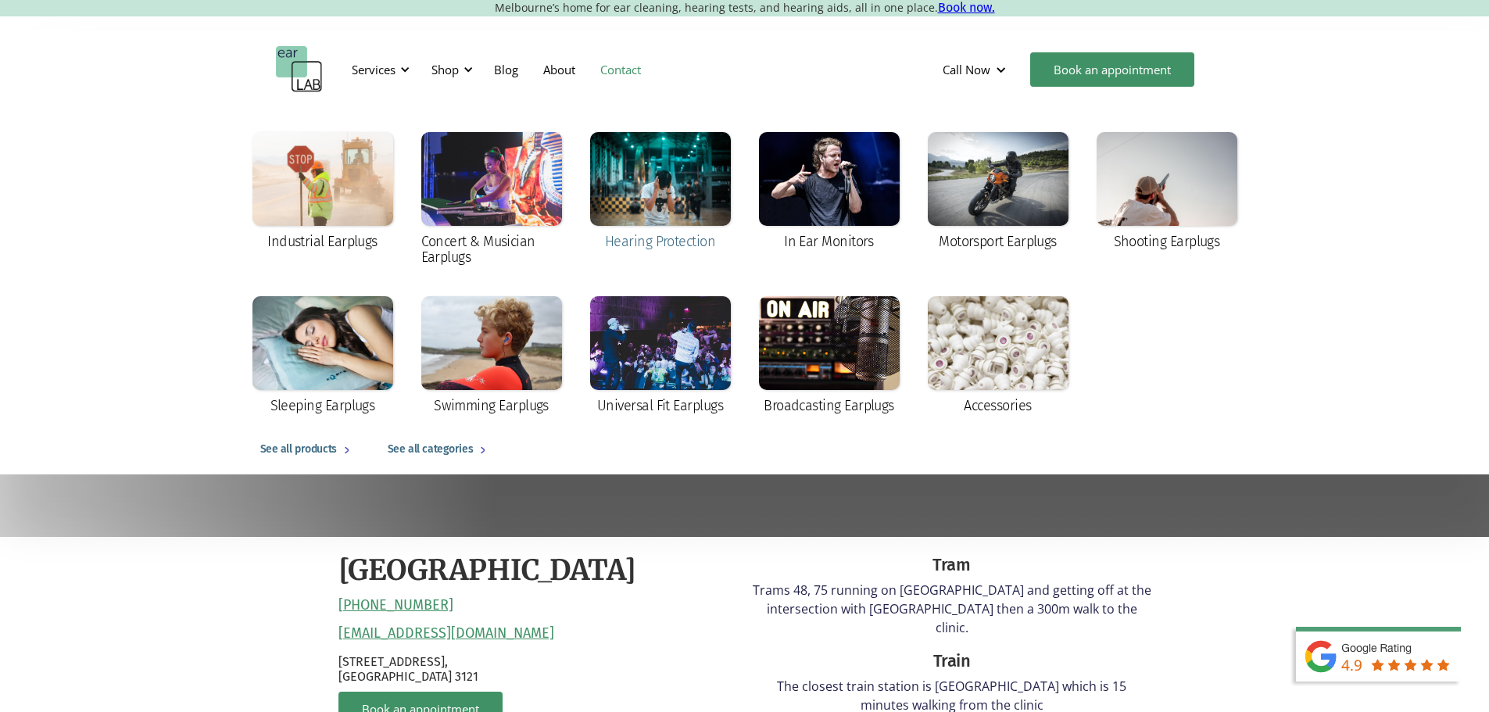
click at [646, 245] on div "Hearing Protection" at bounding box center [660, 242] width 110 height 16
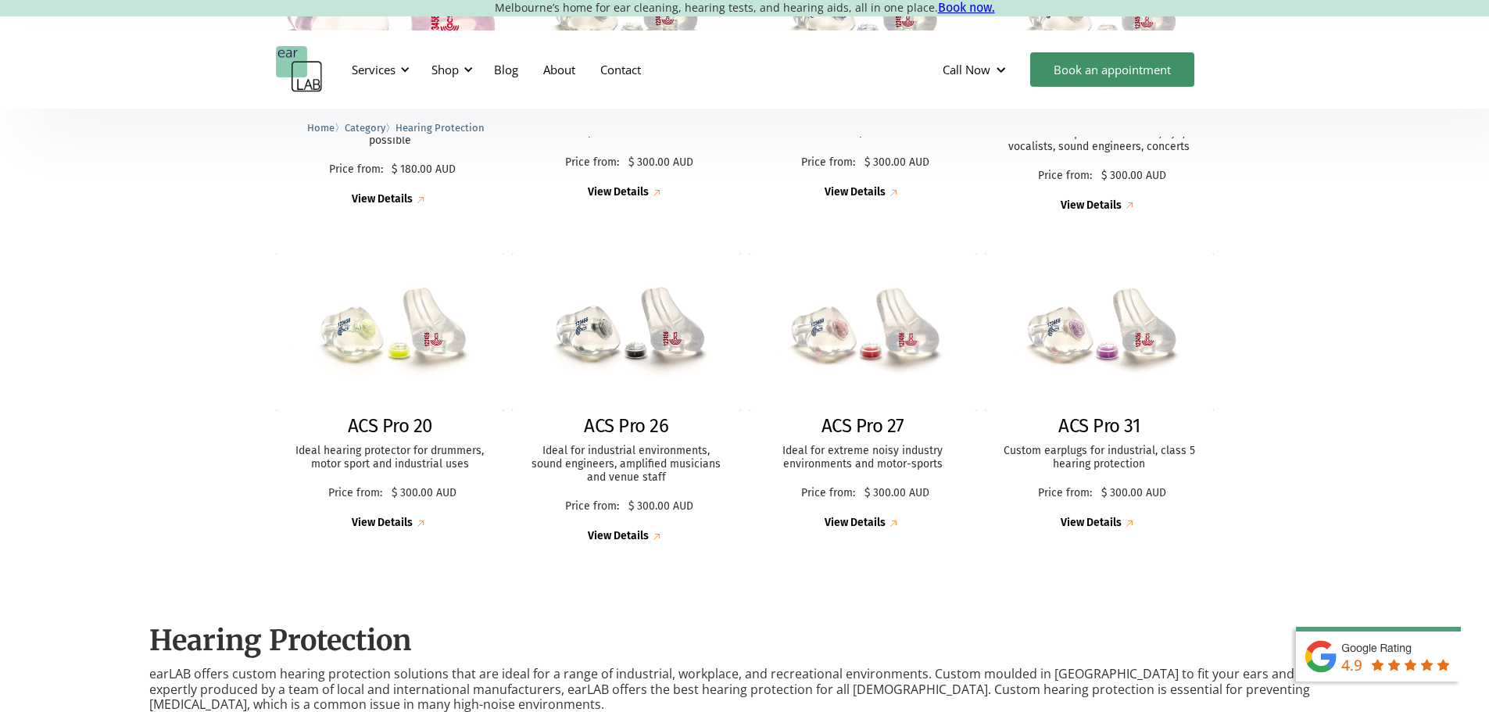
scroll to position [469, 0]
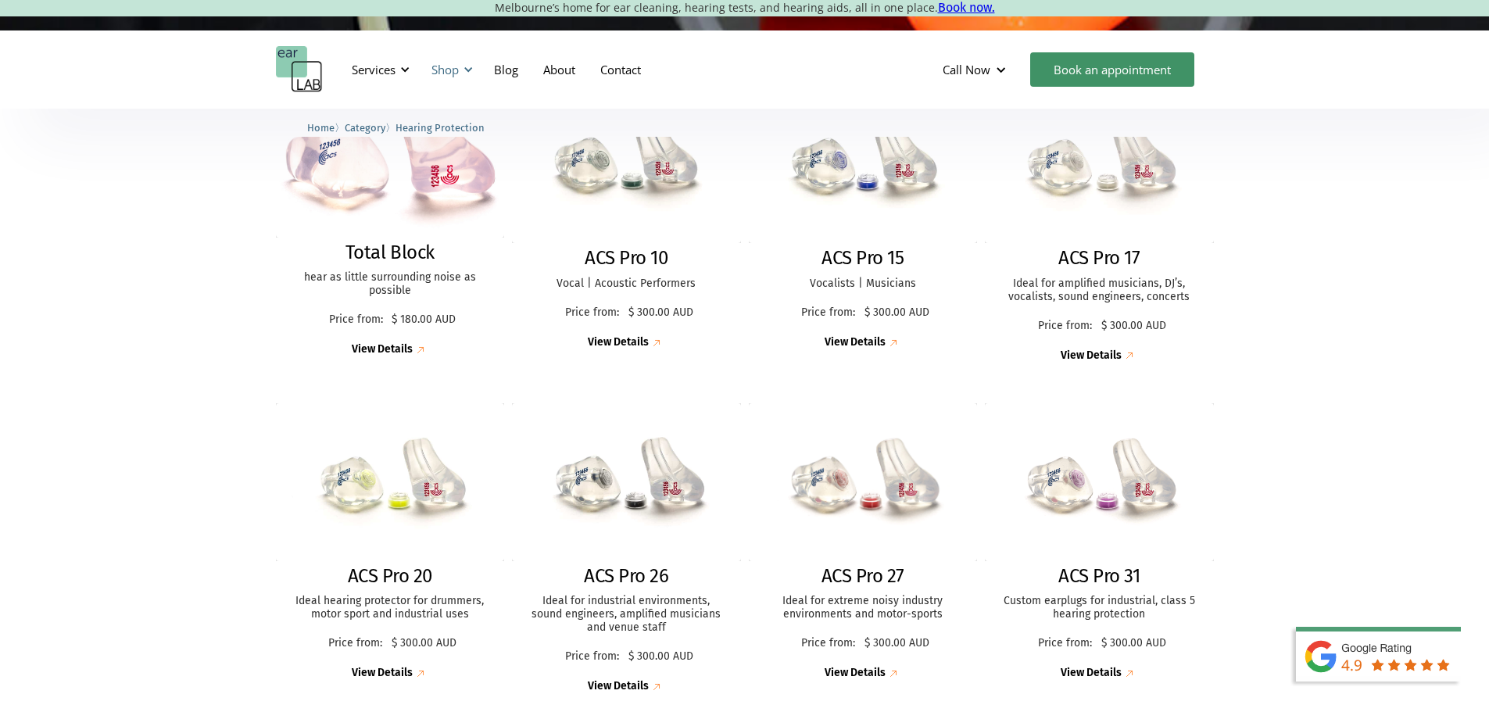
click at [474, 72] on div "Shop" at bounding box center [449, 69] width 55 height 47
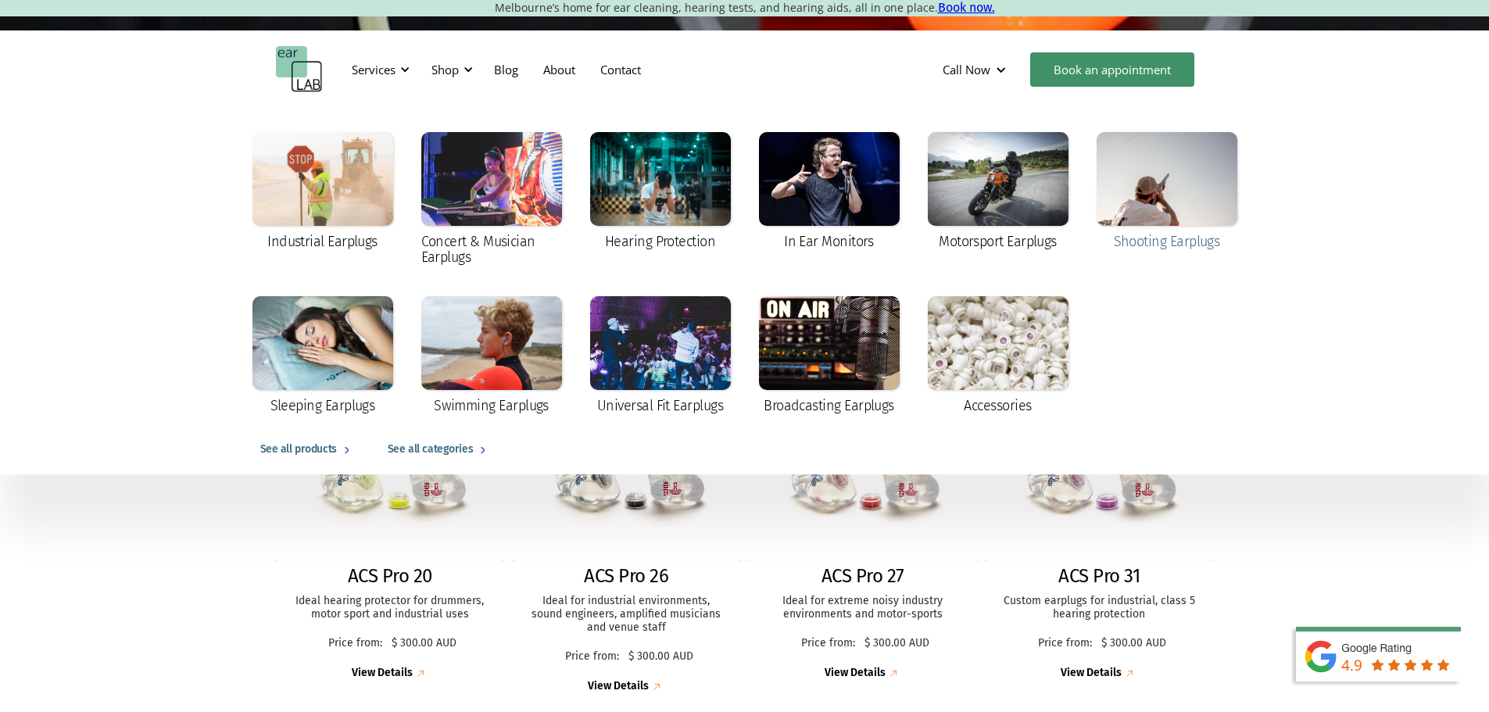
click at [1195, 234] on div "Shooting Earplugs" at bounding box center [1166, 242] width 106 height 16
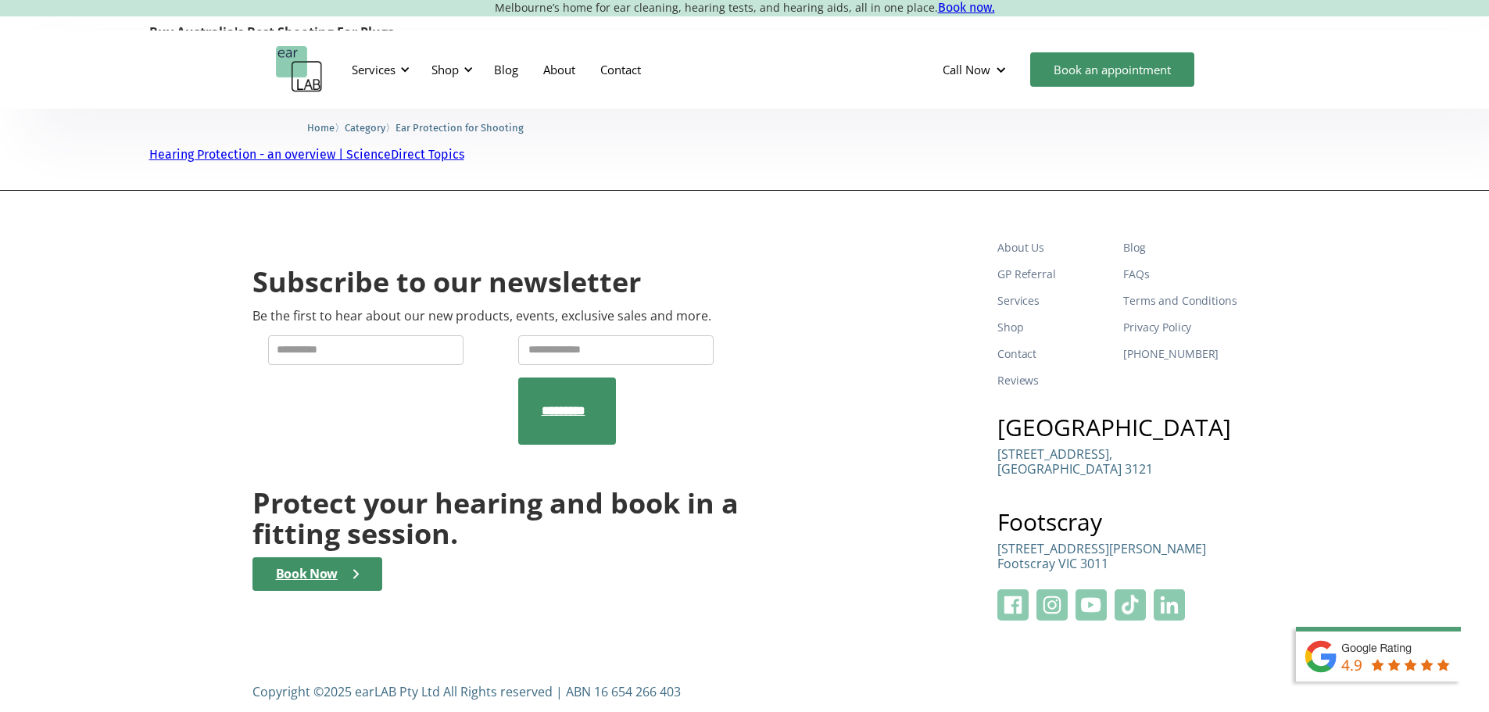
scroll to position [1995, 0]
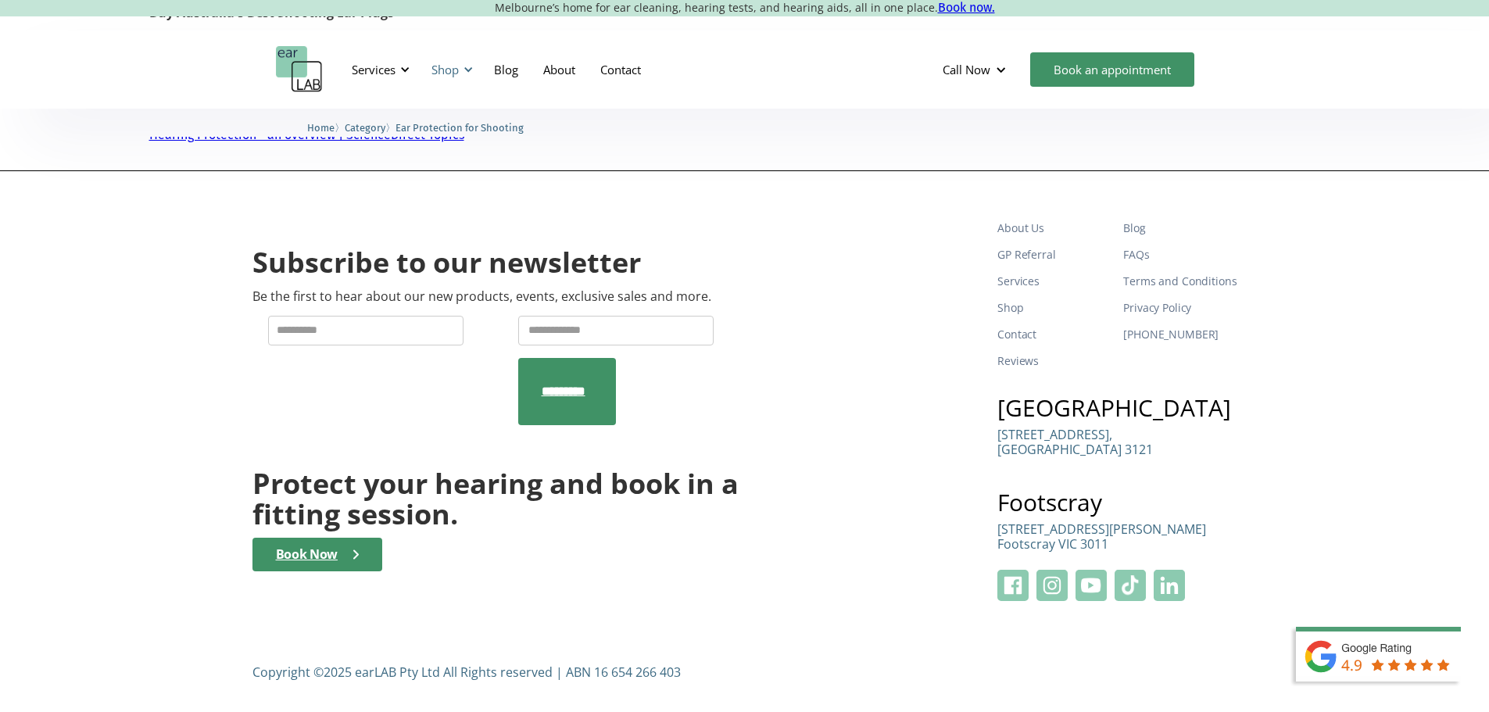
click at [466, 69] on div at bounding box center [468, 69] width 11 height 11
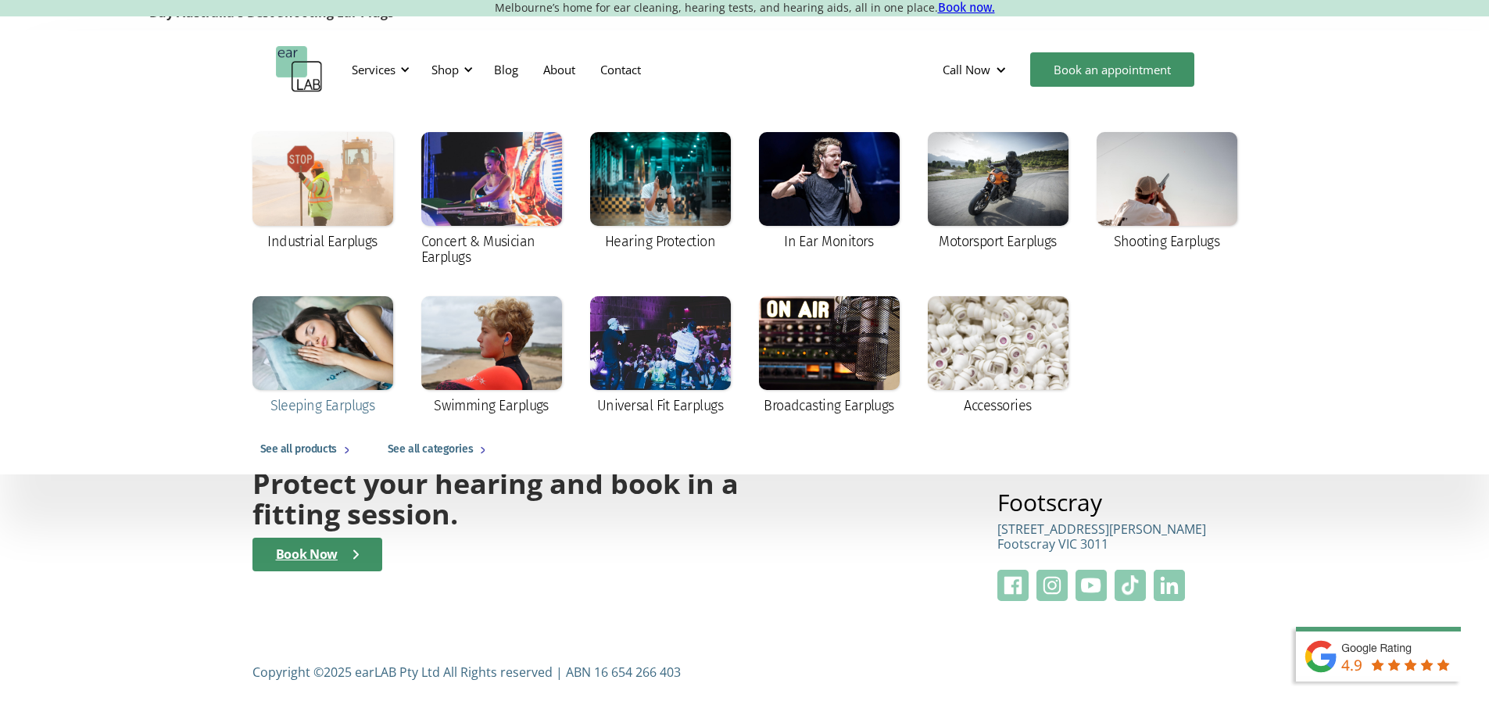
click at [313, 400] on div "Sleeping Earplugs" at bounding box center [322, 406] width 105 height 16
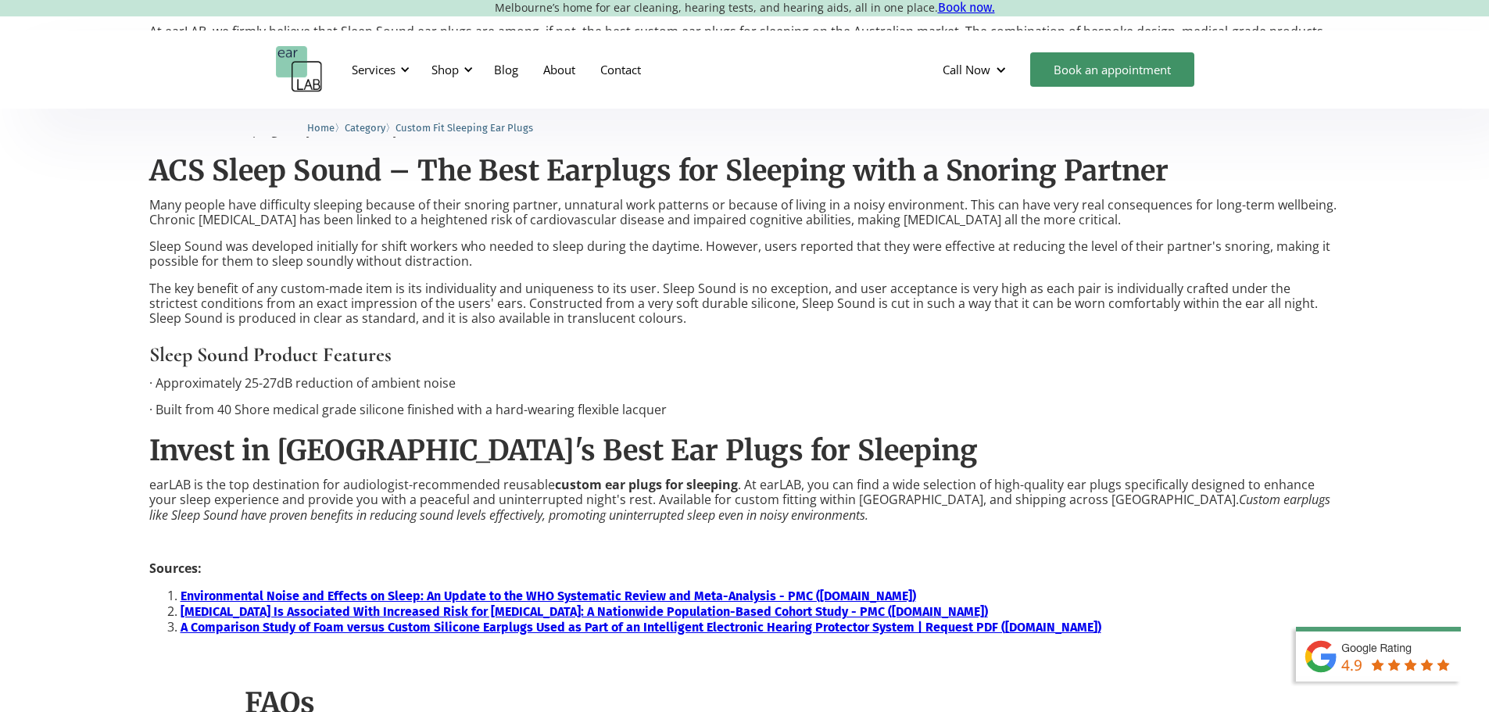
scroll to position [1156, 0]
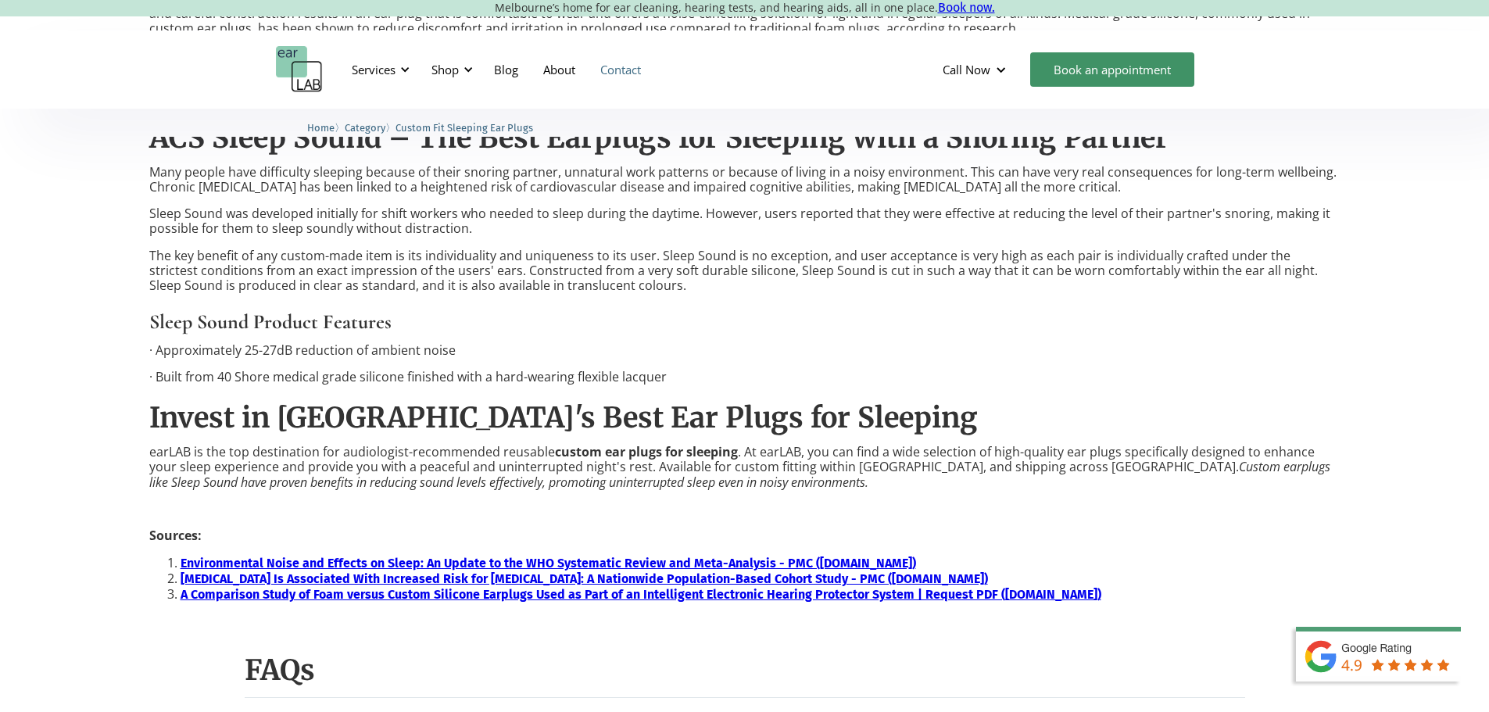
click at [616, 66] on link "Contact" at bounding box center [621, 69] width 66 height 45
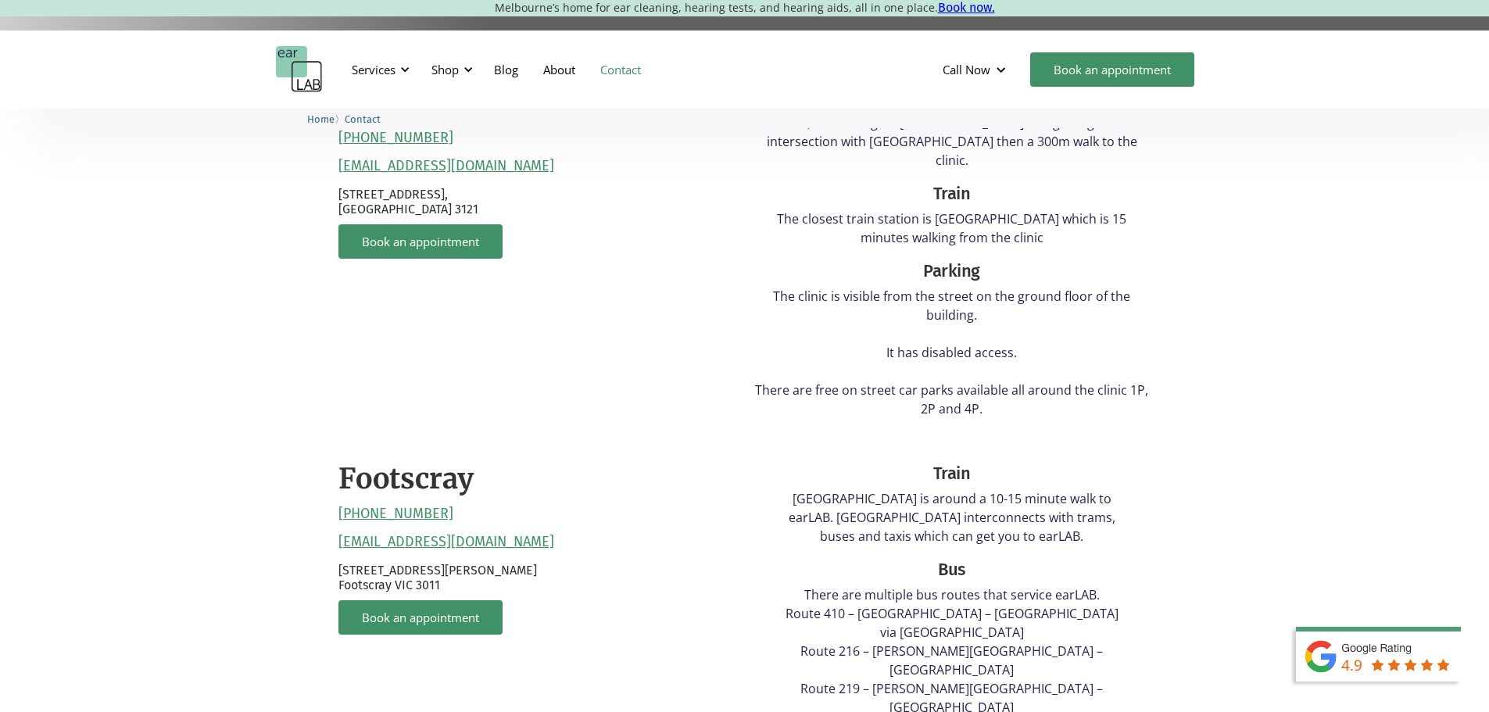
scroll to position [313, 0]
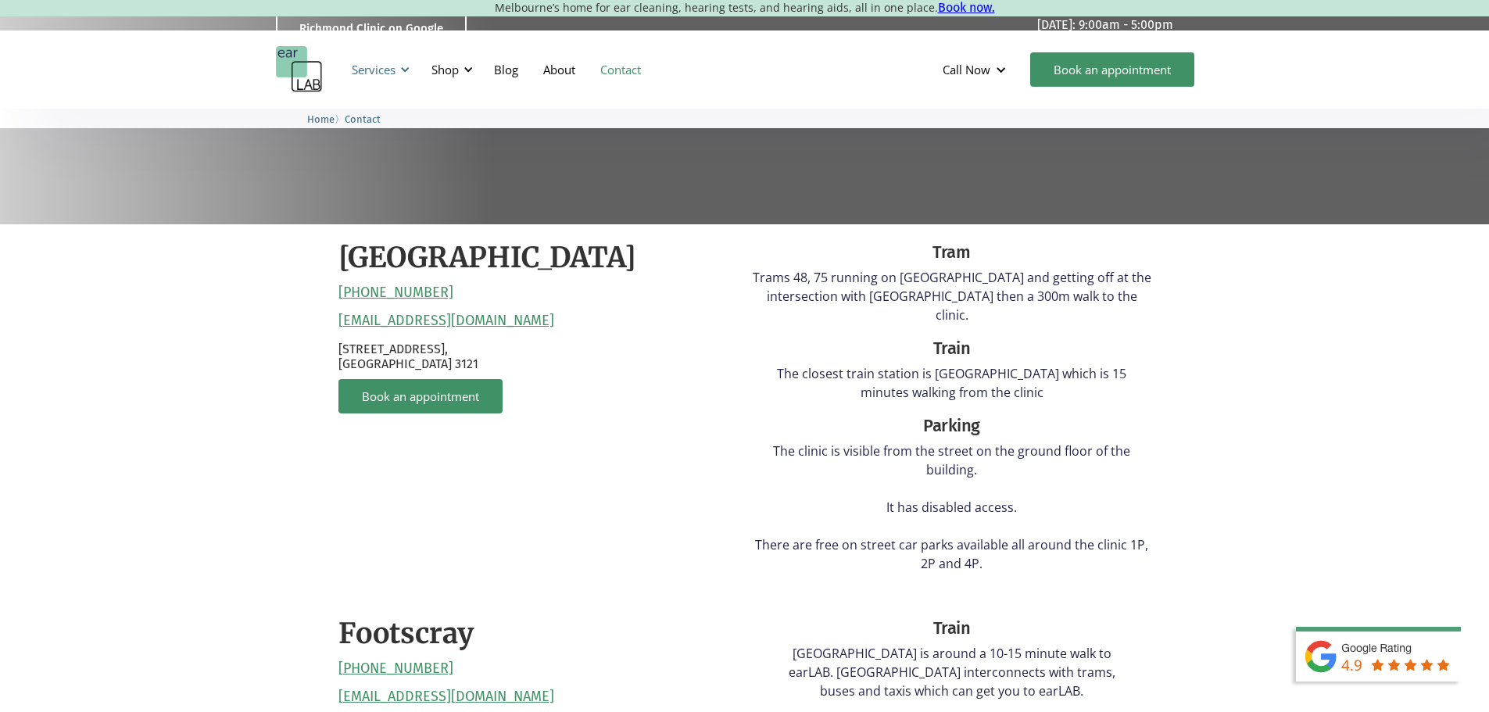
click at [409, 73] on div at bounding box center [404, 69] width 11 height 11
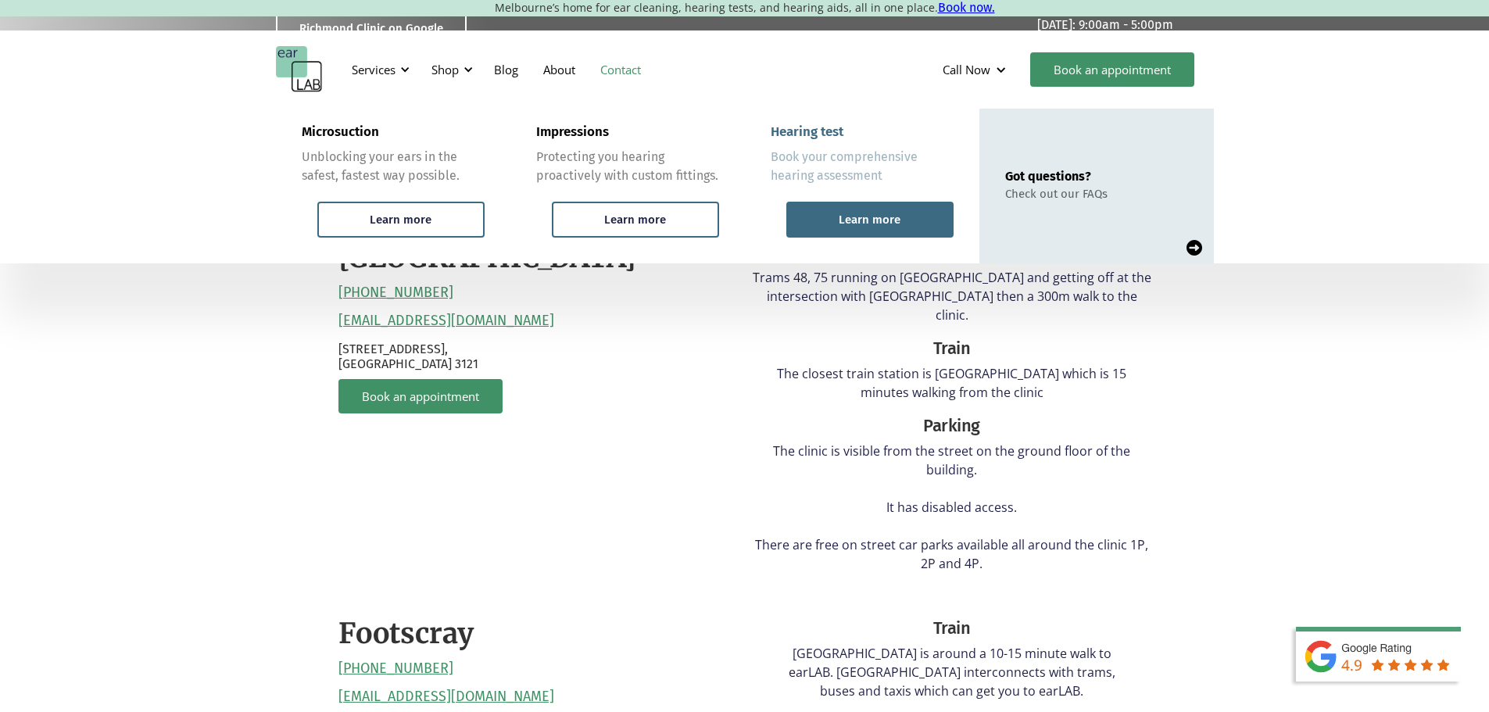
click at [820, 213] on div "Learn more" at bounding box center [869, 220] width 167 height 36
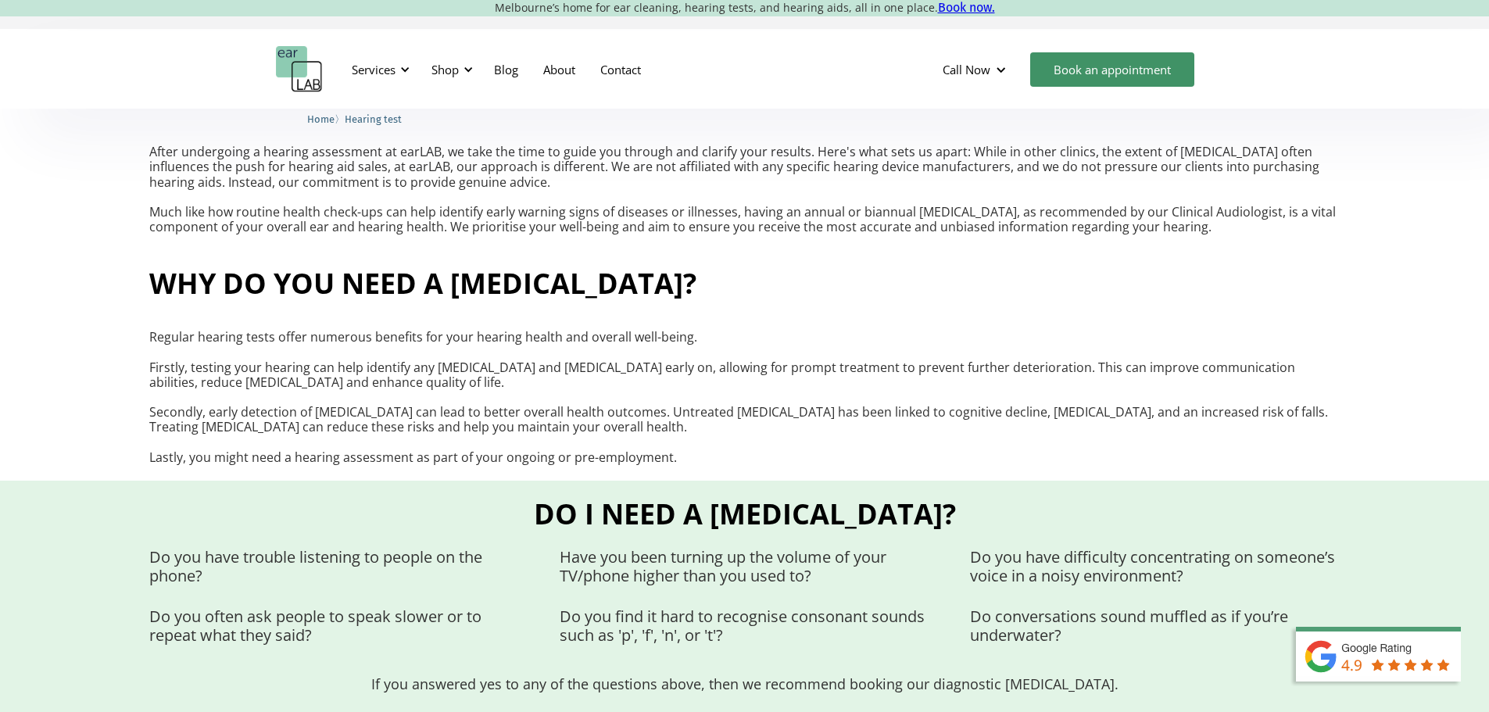
scroll to position [734, 0]
